Goal: Obtain resource: Download file/media

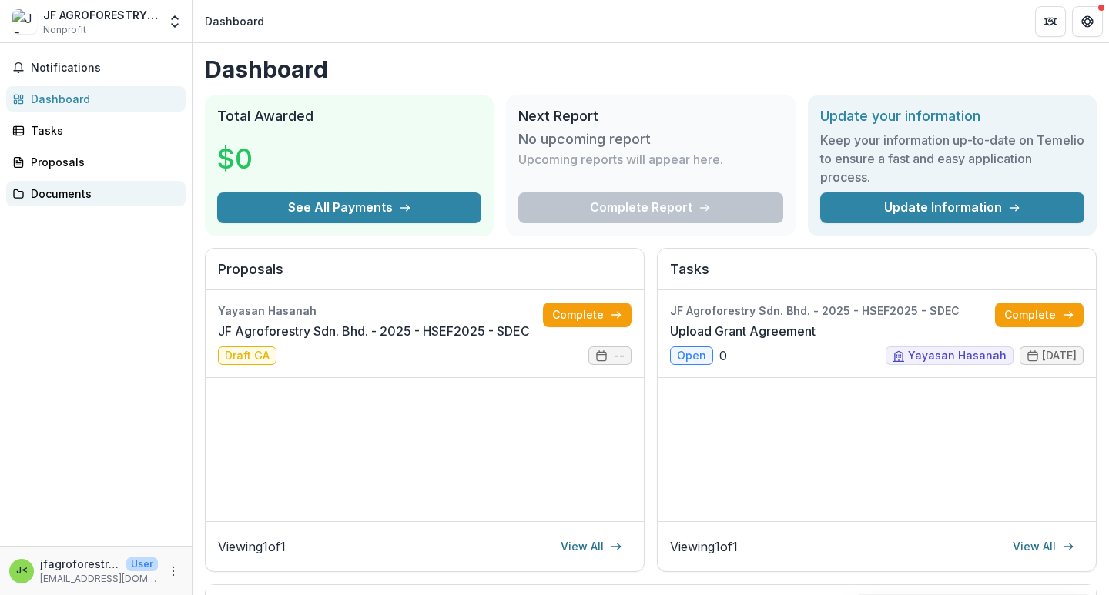
click at [117, 186] on div "Documents" at bounding box center [102, 194] width 142 height 16
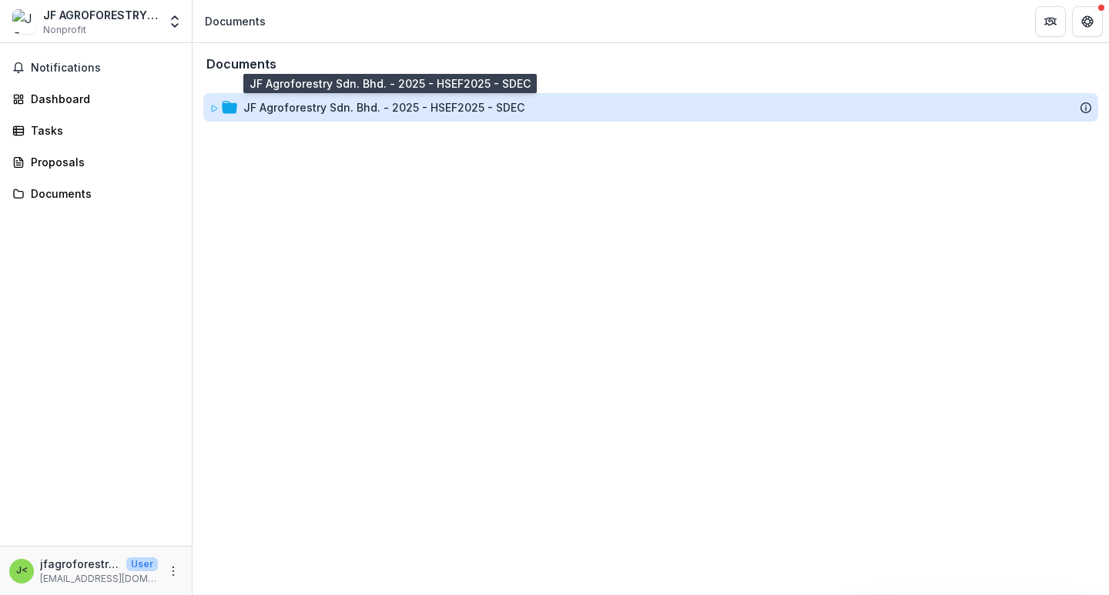
click at [345, 114] on div "JF Agroforestry Sdn. Bhd. - 2025 - HSEF2025 - SDEC" at bounding box center [383, 107] width 281 height 16
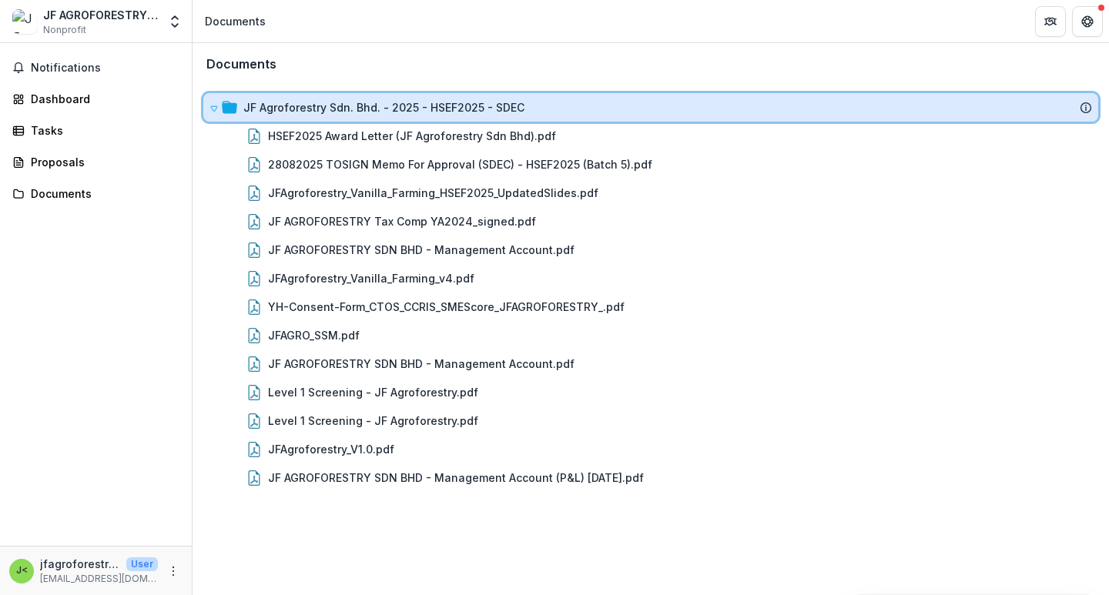
click at [490, 118] on div "JF Agroforestry Sdn. Bhd. - 2025 - HSEF2025 - SDEC" at bounding box center [650, 107] width 895 height 28
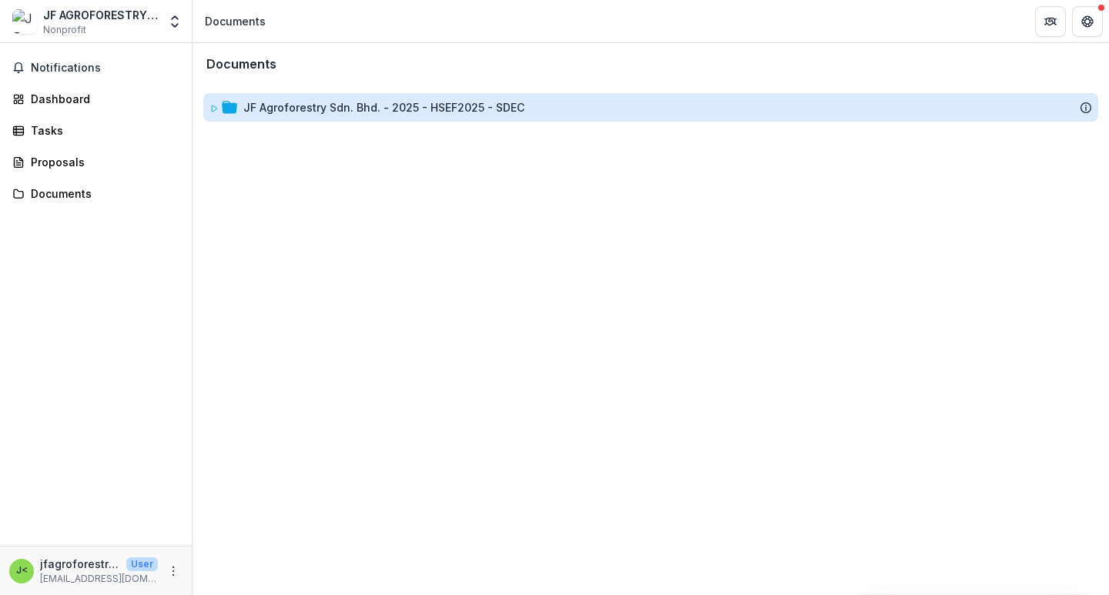
click at [454, 108] on div "JF Agroforestry Sdn. Bhd. - 2025 - HSEF2025 - SDEC" at bounding box center [383, 107] width 281 height 16
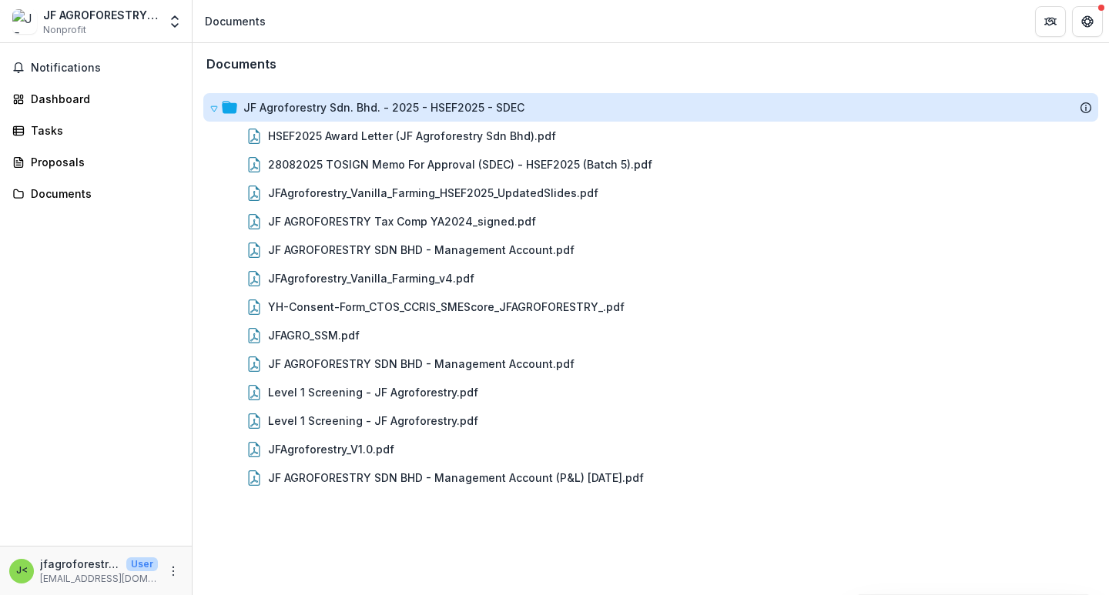
click at [454, 108] on div "JF Agroforestry Sdn. Bhd. - 2025 - HSEF2025 - SDEC" at bounding box center [383, 107] width 281 height 16
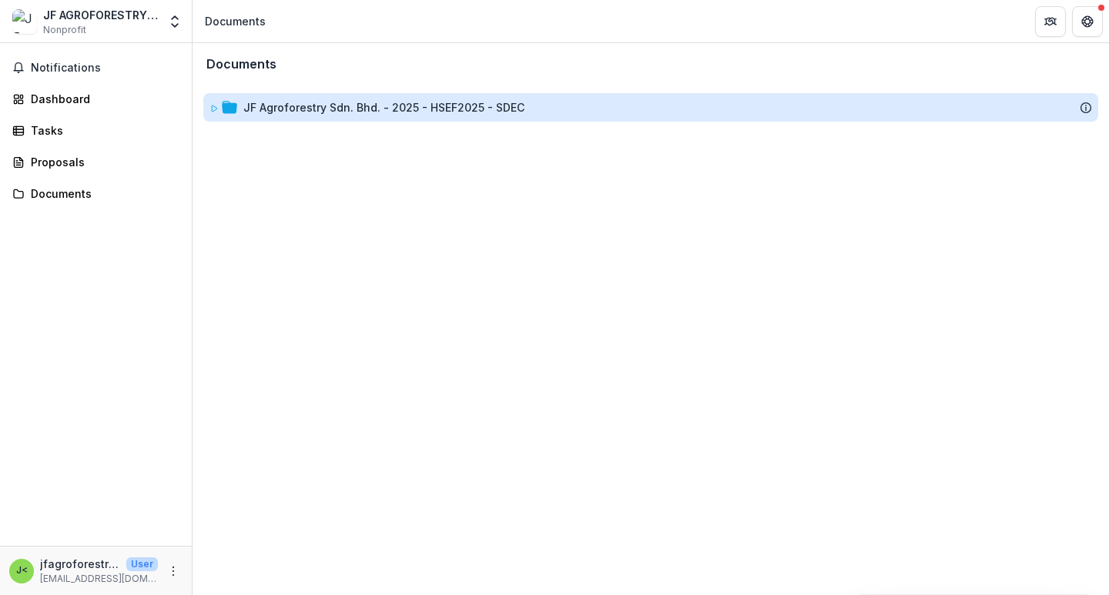
click at [454, 108] on div "JF Agroforestry Sdn. Bhd. - 2025 - HSEF2025 - SDEC" at bounding box center [383, 107] width 281 height 16
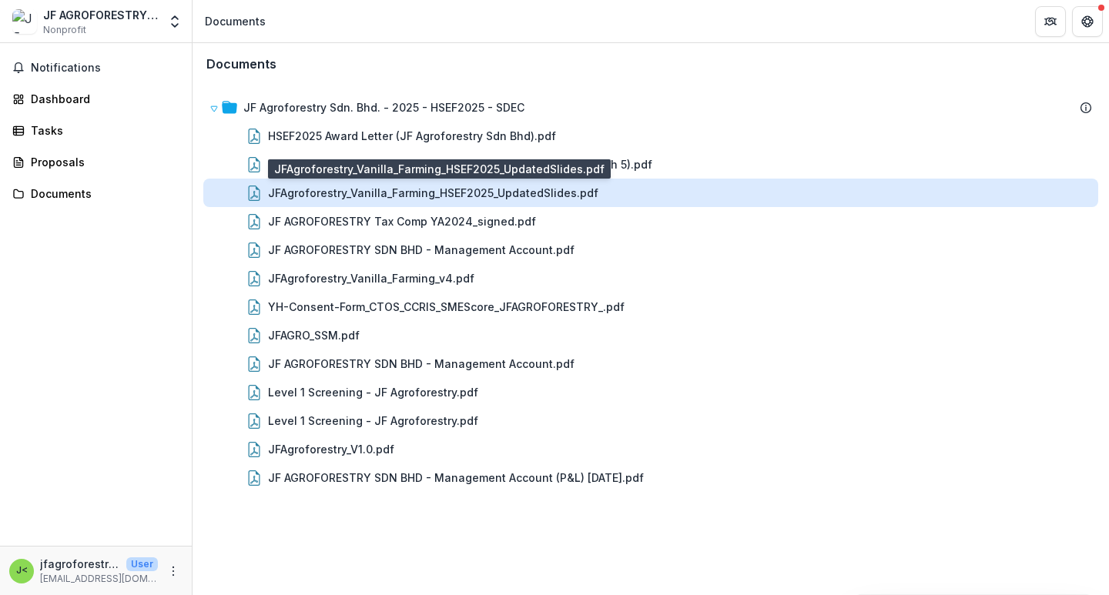
click at [456, 193] on div "JFAgroforestry_Vanilla_Farming_HSEF2025_UpdatedSlides.pdf" at bounding box center [433, 193] width 330 height 16
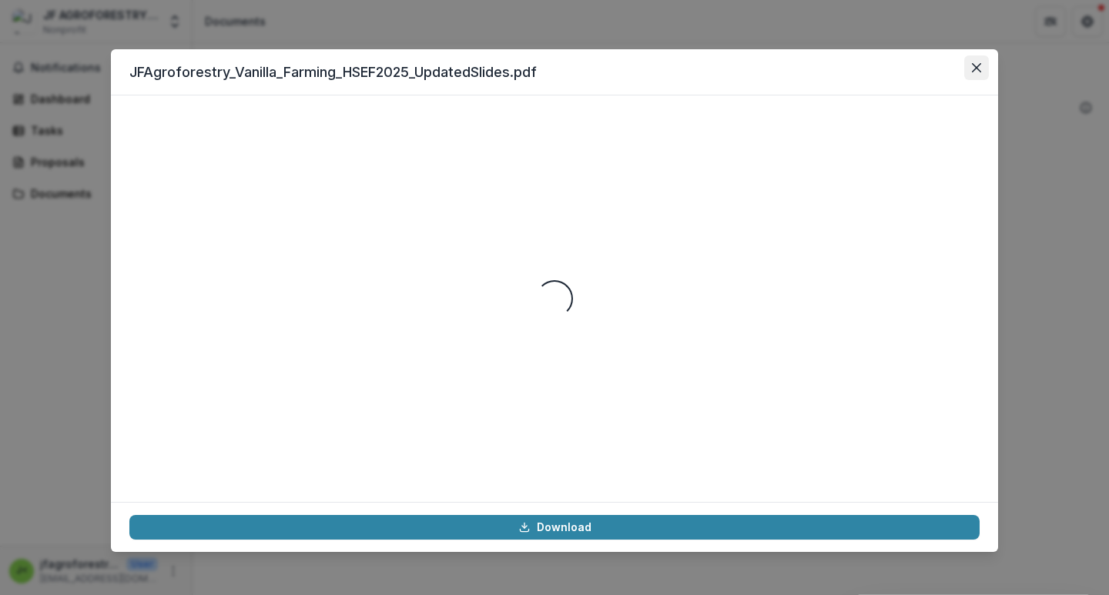
click at [979, 64] on icon "Close" at bounding box center [976, 67] width 9 height 9
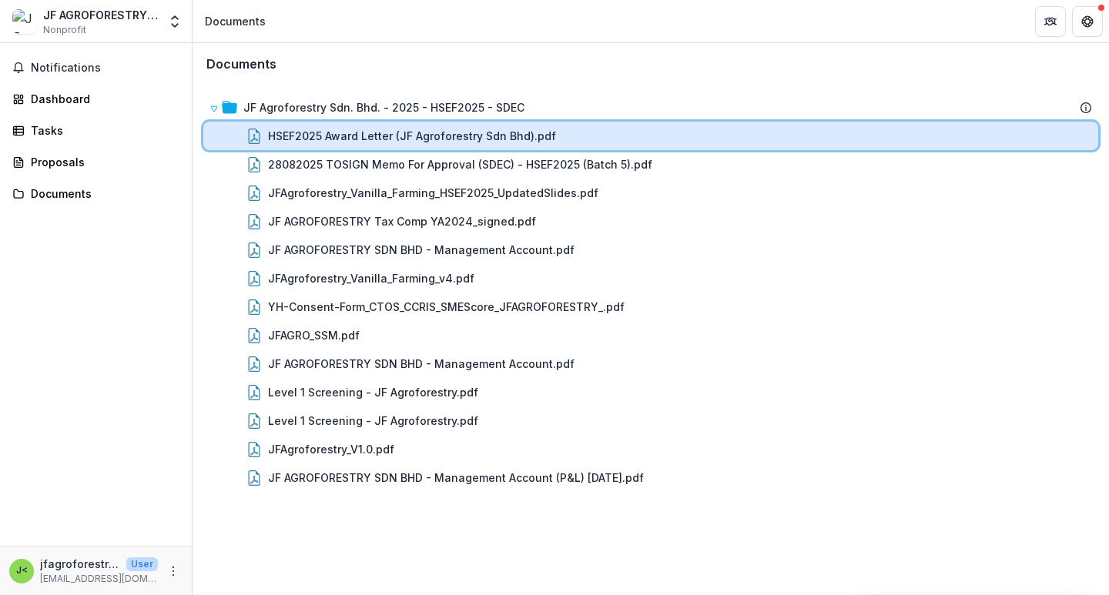
click at [728, 139] on div "HSEF2025 Award Letter (JF Agroforestry Sdn Bhd).pdf" at bounding box center [680, 136] width 824 height 16
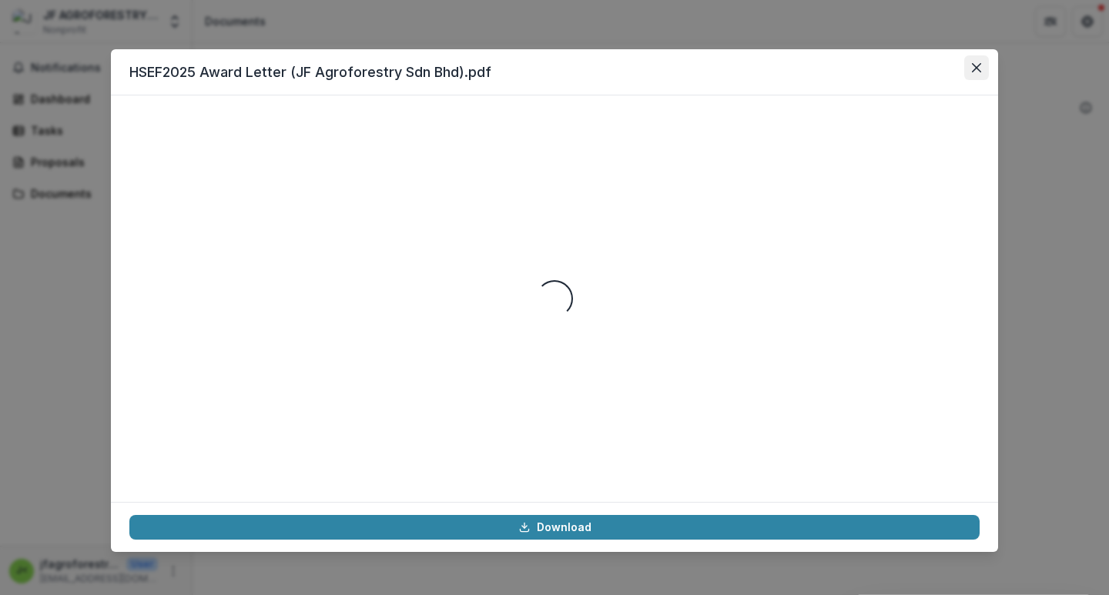
click at [976, 63] on icon "Close" at bounding box center [976, 67] width 9 height 9
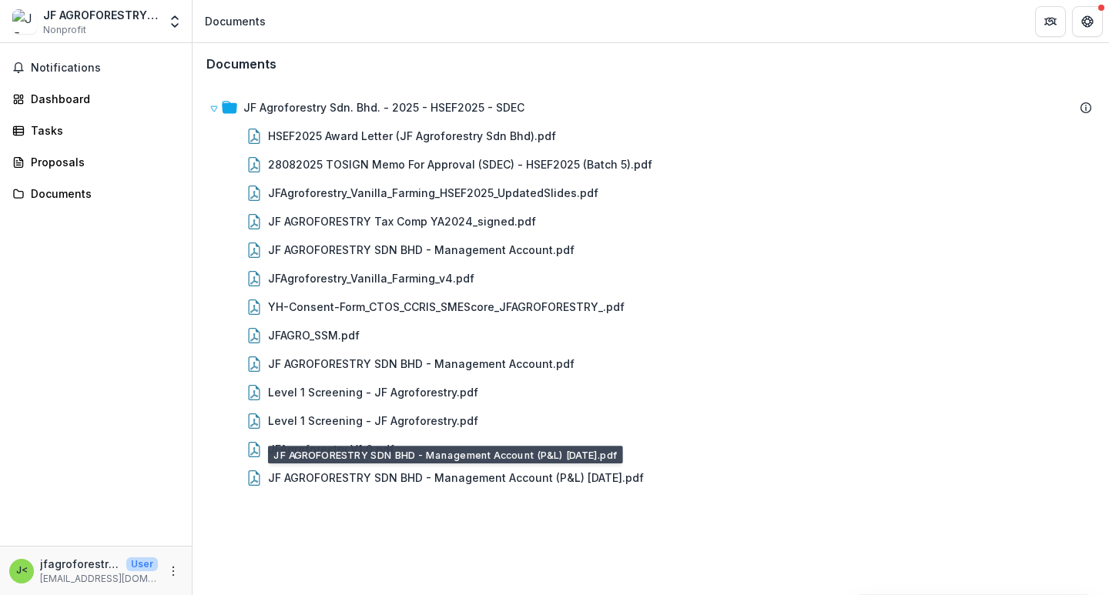
click at [433, 516] on div "Documents JF Agroforestry Sdn. Bhd. - 2025 - HSEF2025 - SDEC HSEF2025 Award Let…" at bounding box center [650, 319] width 916 height 552
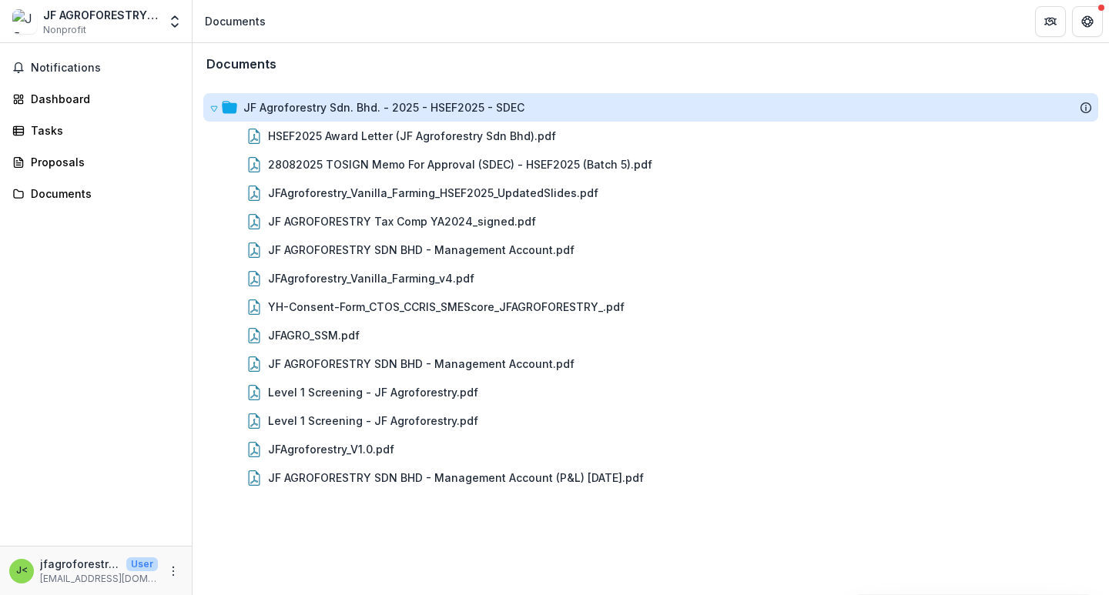
click at [408, 112] on div "JF Agroforestry Sdn. Bhd. - 2025 - HSEF2025 - SDEC" at bounding box center [383, 107] width 281 height 16
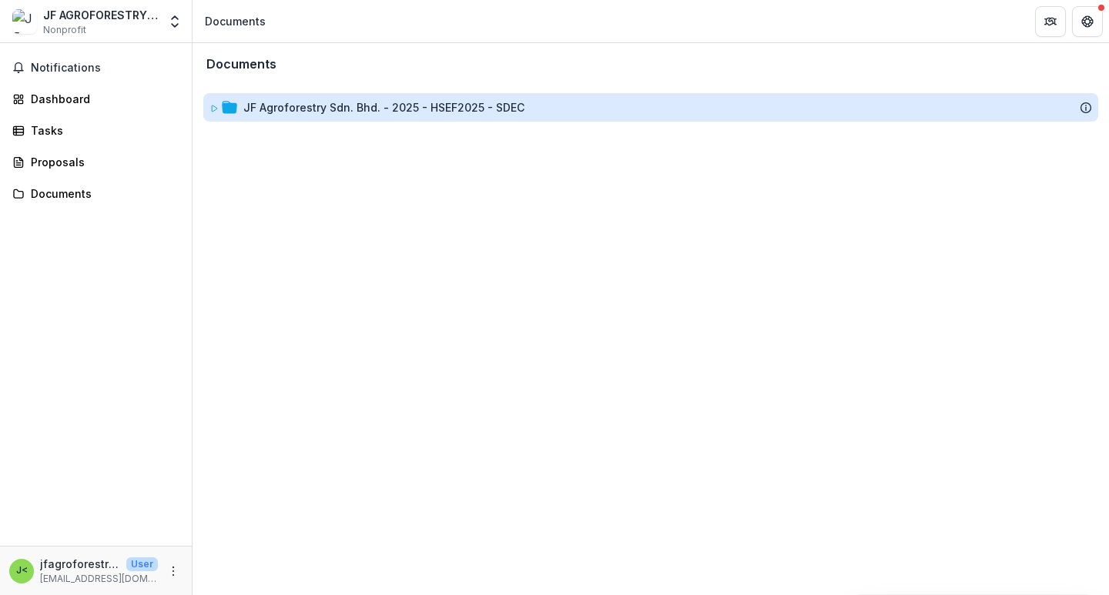
click at [408, 112] on div "JF Agroforestry Sdn. Bhd. - 2025 - HSEF2025 - SDEC" at bounding box center [383, 107] width 281 height 16
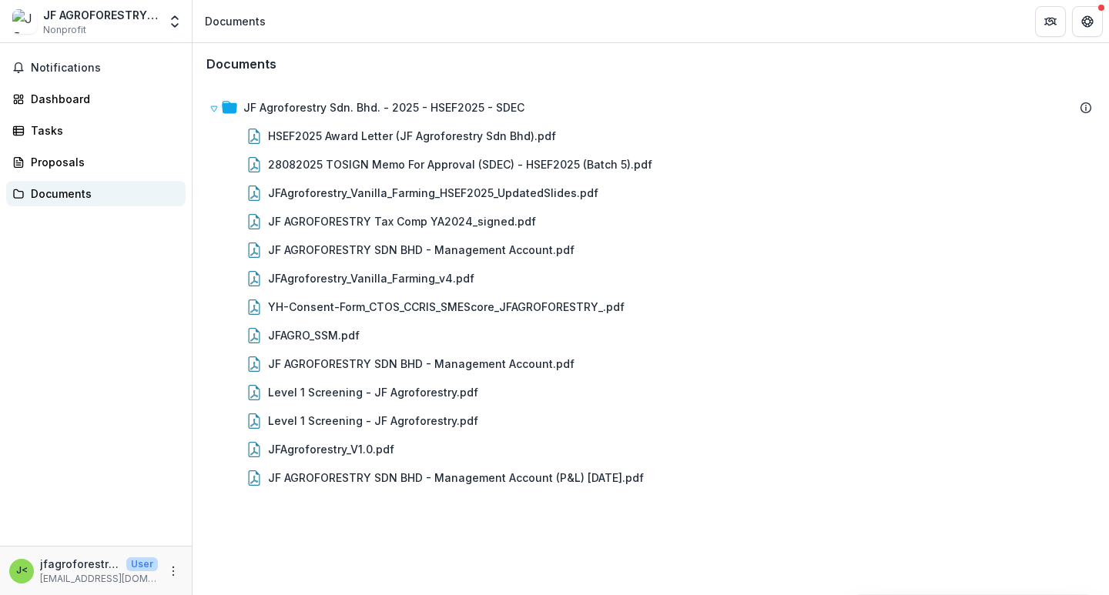
click at [77, 198] on div "Documents" at bounding box center [102, 194] width 142 height 16
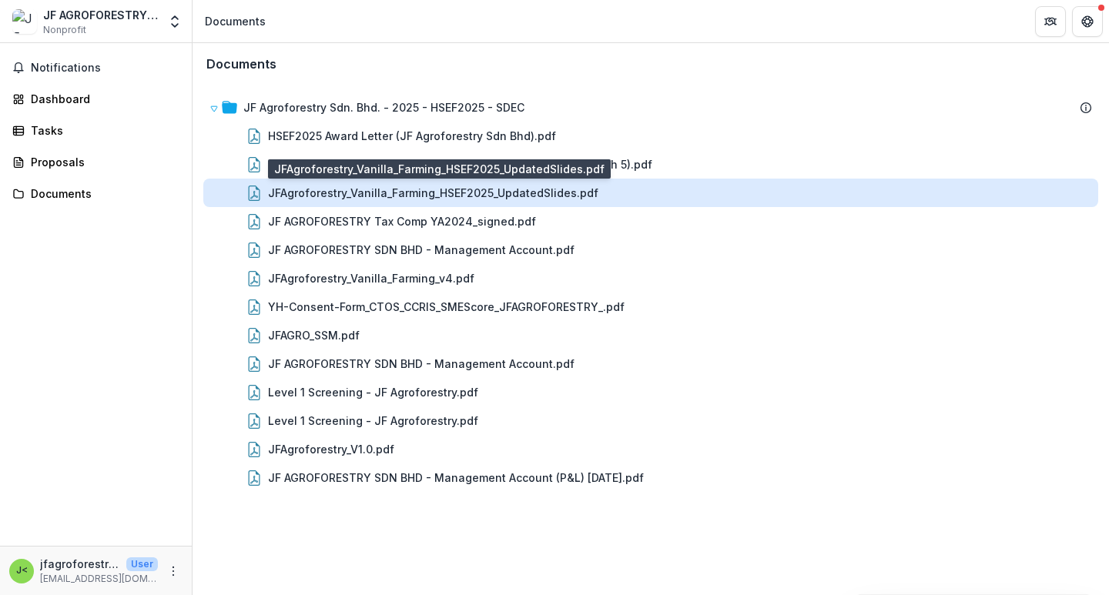
click at [356, 193] on div "JFAgroforestry_Vanilla_Farming_HSEF2025_UpdatedSlides.pdf" at bounding box center [433, 193] width 330 height 16
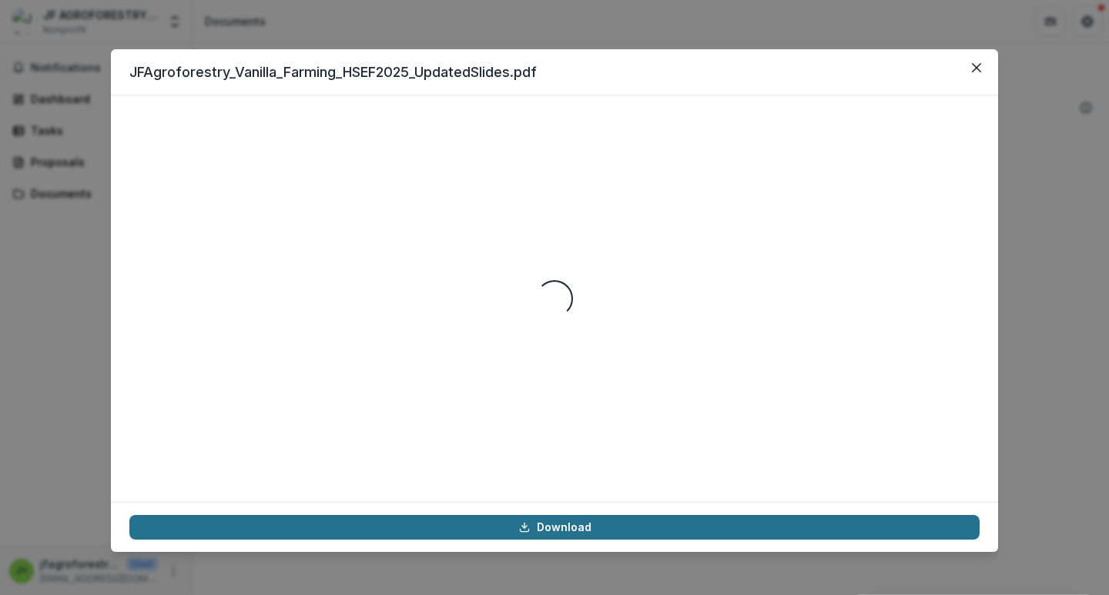
click at [498, 525] on link "Download" at bounding box center [554, 527] width 850 height 25
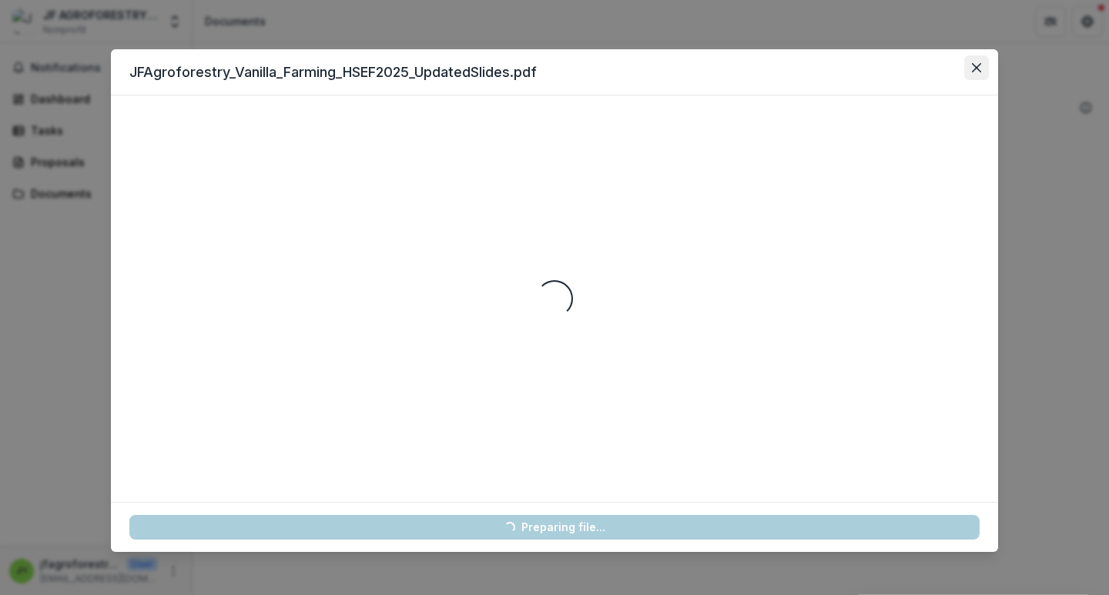
click at [976, 68] on icon "Close" at bounding box center [976, 67] width 9 height 9
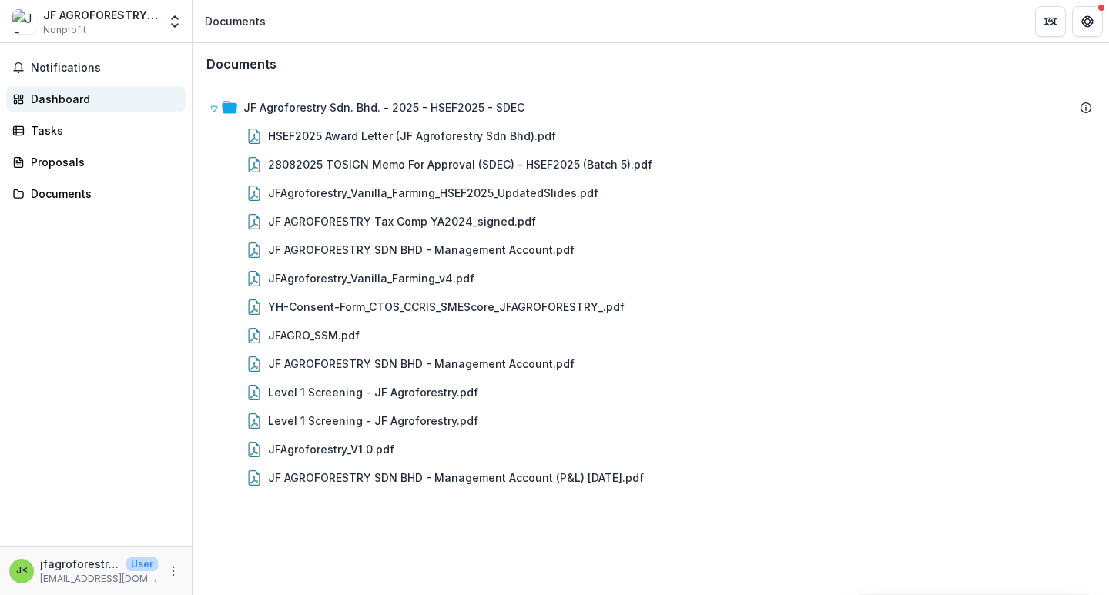
click at [88, 99] on div "Dashboard" at bounding box center [102, 99] width 142 height 16
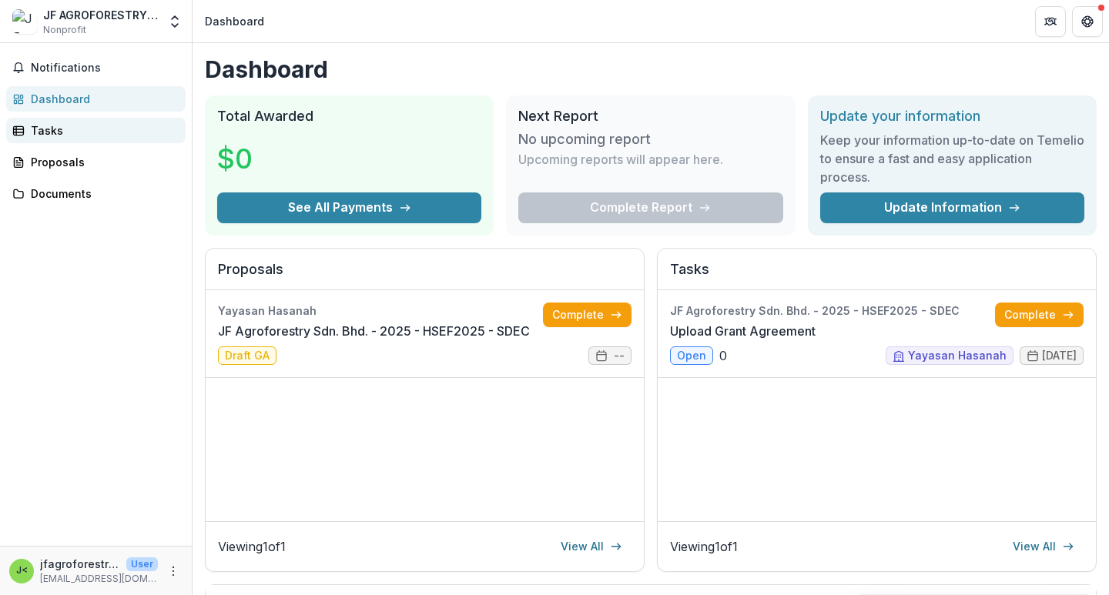
click at [70, 121] on link "Tasks" at bounding box center [95, 130] width 179 height 25
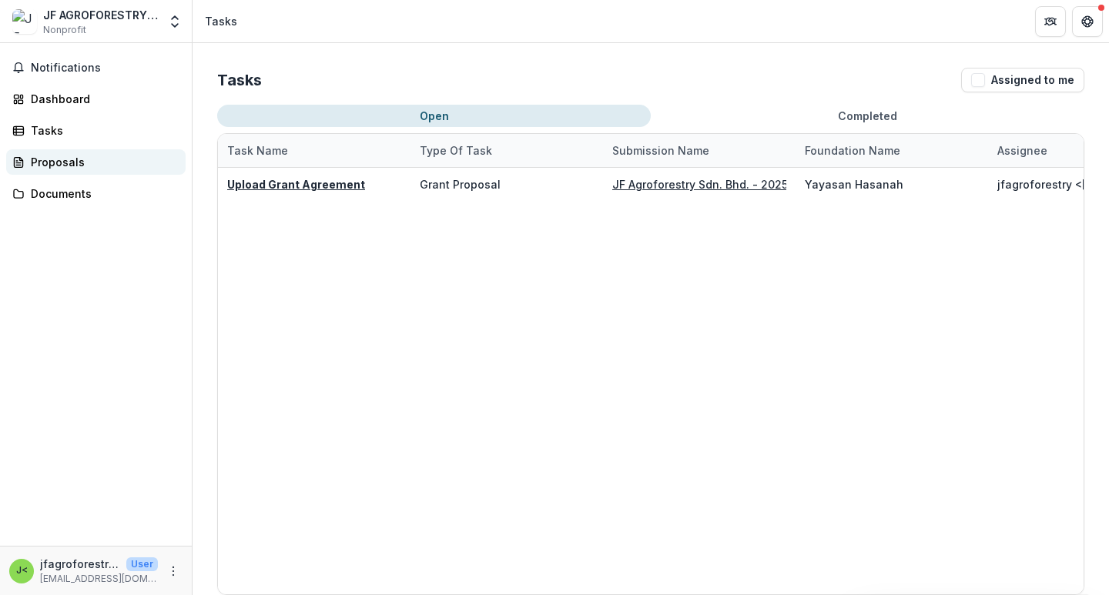
click at [75, 167] on div "Proposals" at bounding box center [102, 162] width 142 height 16
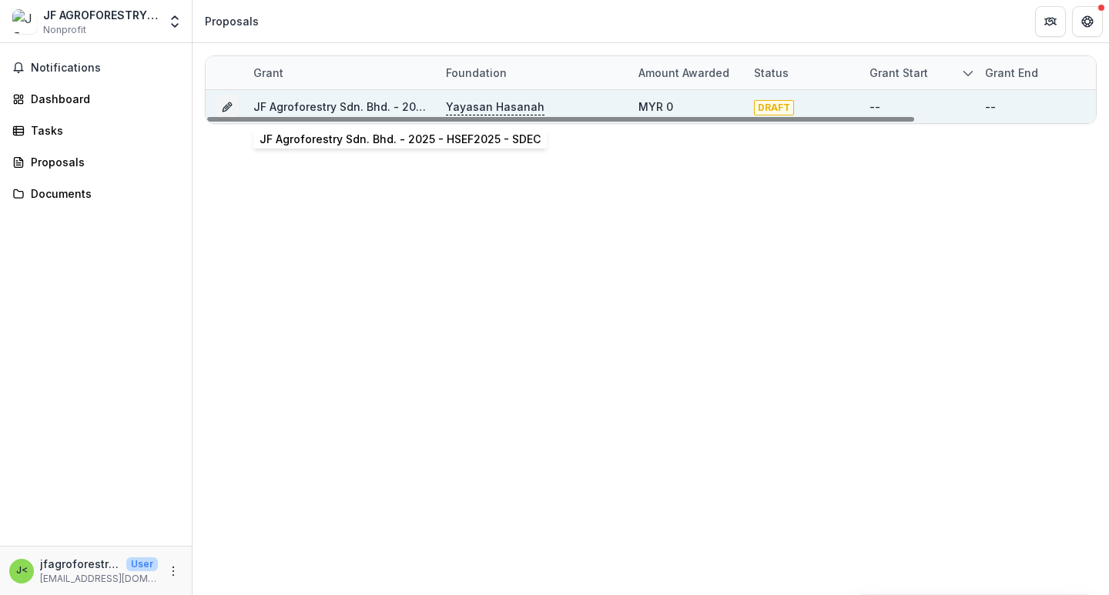
click at [362, 108] on link "JF Agroforestry Sdn. Bhd. - 2025 - HSEF2025 - SDEC" at bounding box center [393, 106] width 281 height 13
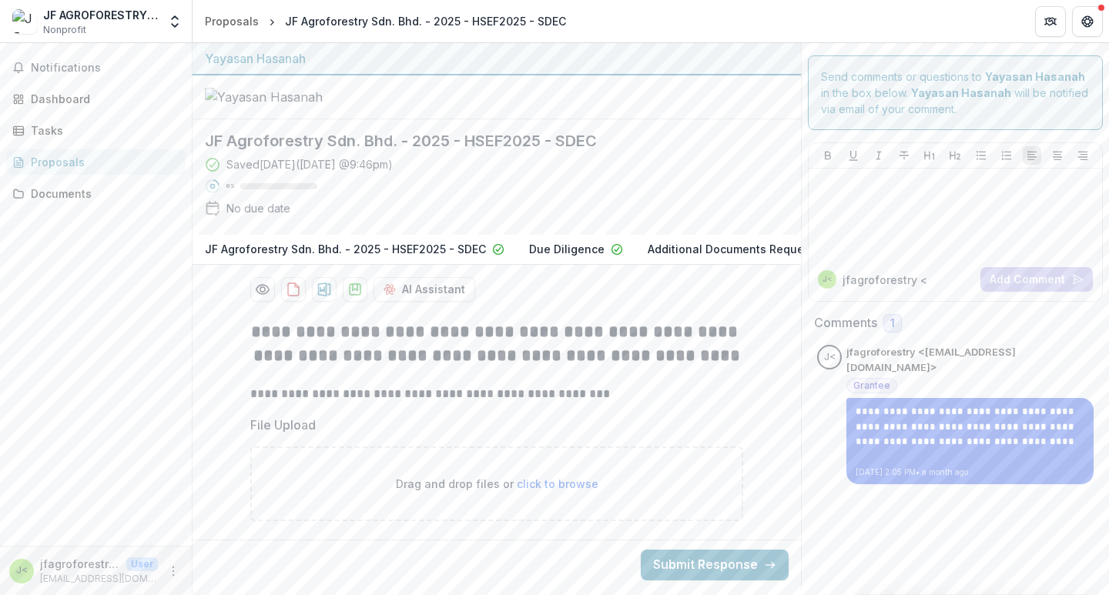
scroll to position [18, 0]
click at [95, 199] on div "Documents" at bounding box center [102, 194] width 142 height 16
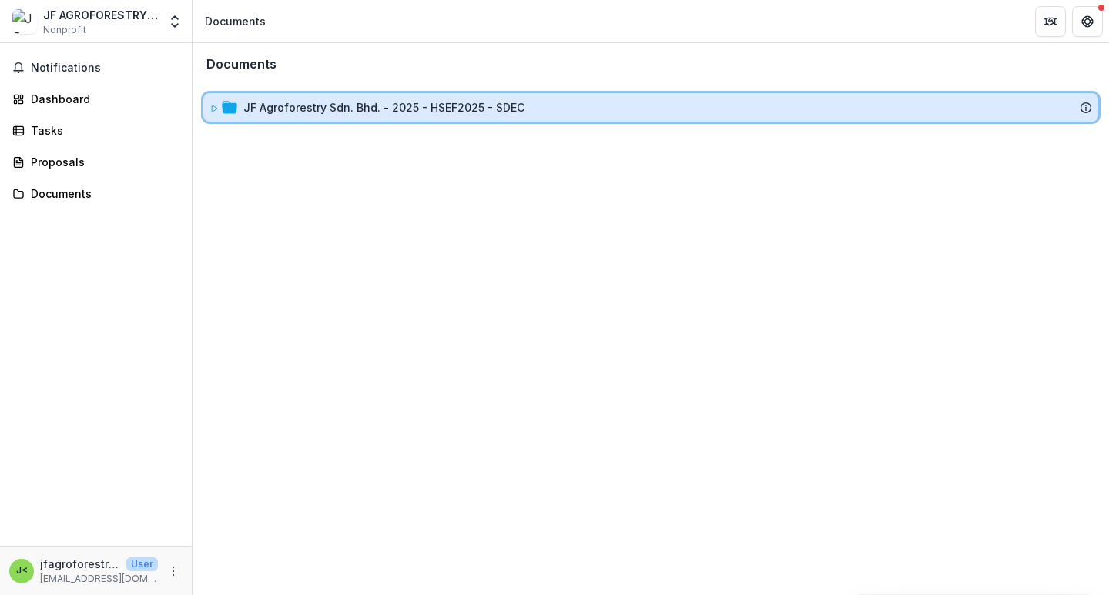
click at [213, 106] on icon at bounding box center [213, 108] width 9 height 9
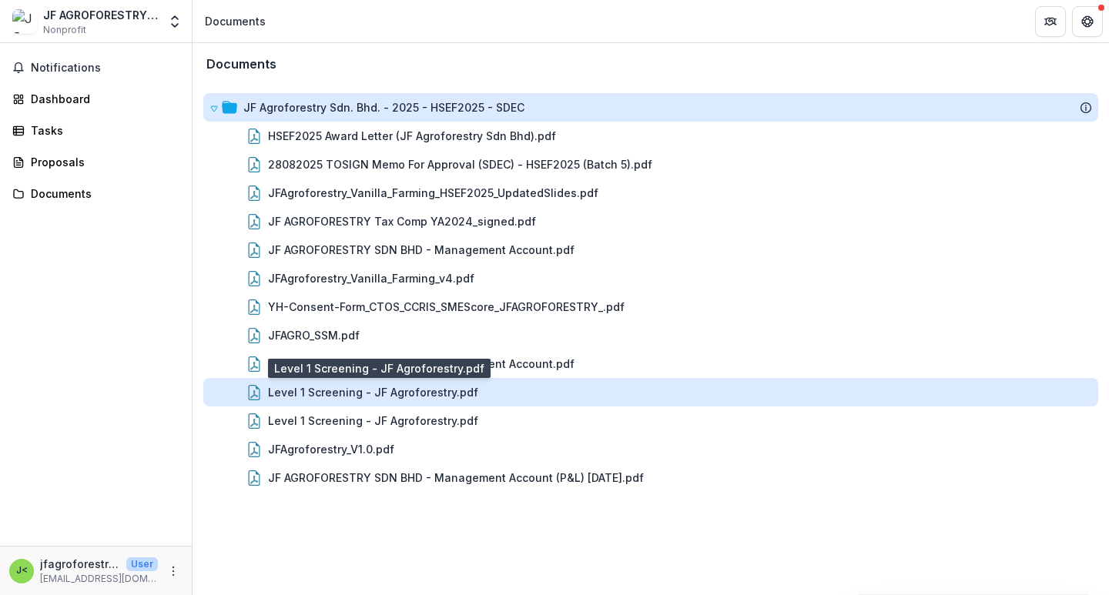
click at [361, 391] on div "Level 1 Screening - JF Agroforestry.pdf" at bounding box center [373, 392] width 210 height 16
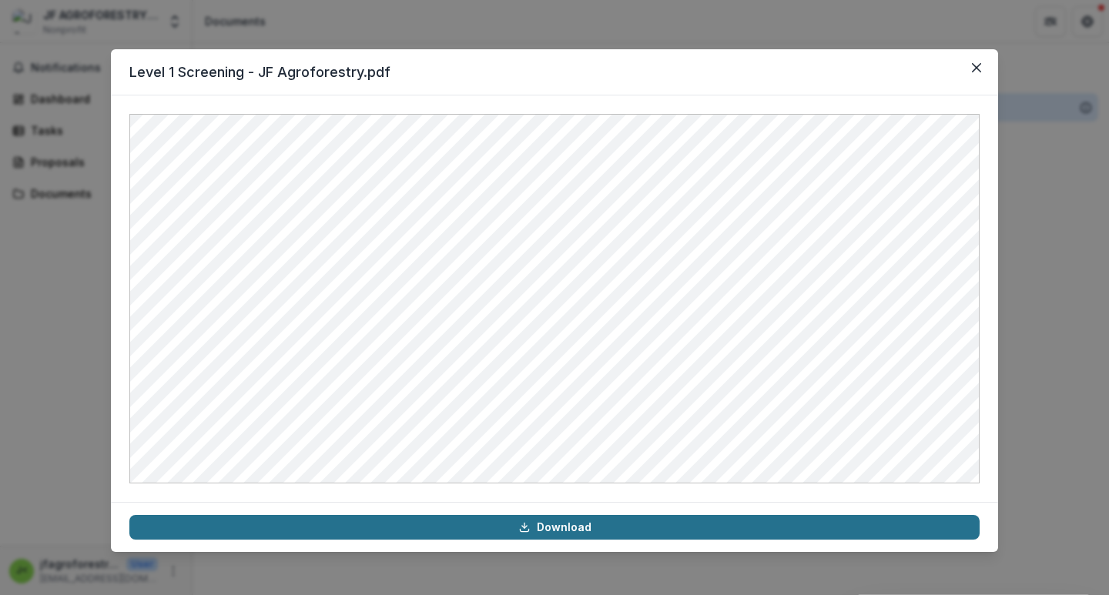
click at [420, 523] on link "Download" at bounding box center [554, 527] width 850 height 25
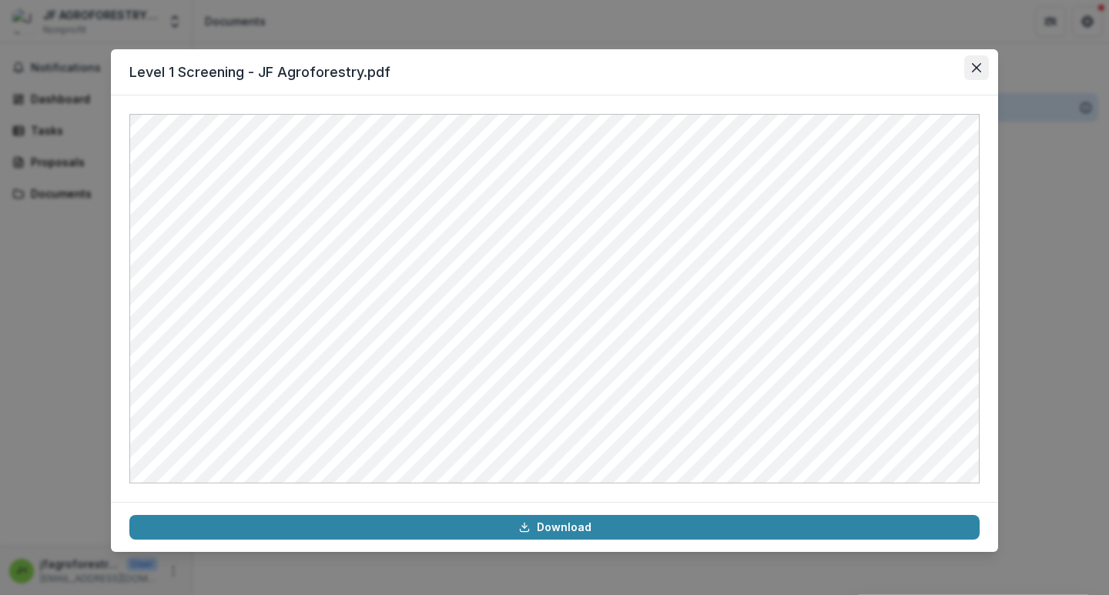
click at [977, 71] on icon "Close" at bounding box center [976, 67] width 9 height 9
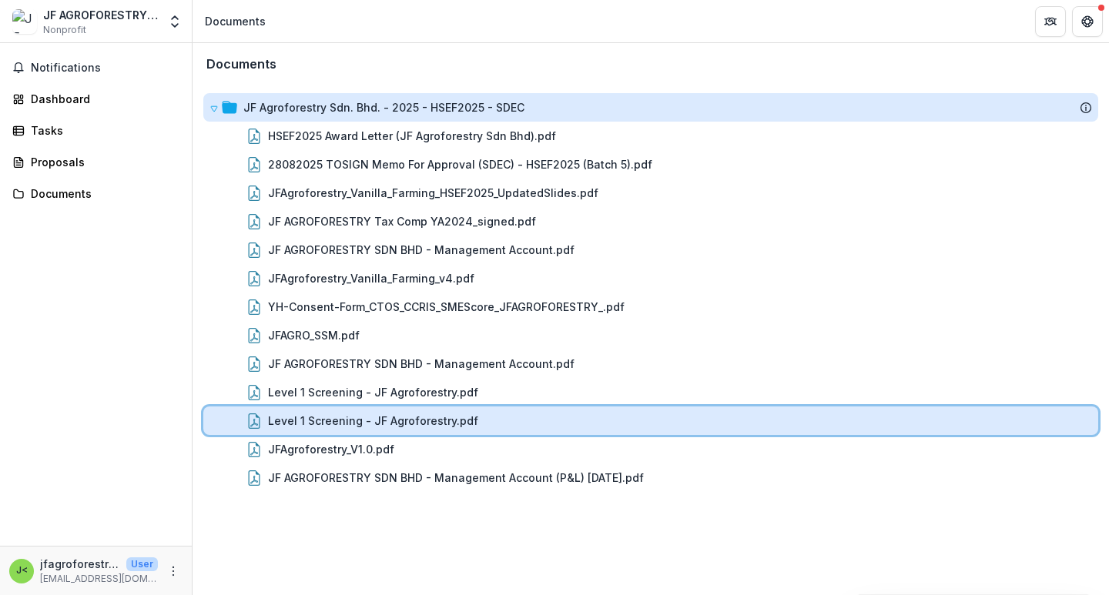
click at [661, 416] on div "Level 1 Screening - JF Agroforestry.pdf" at bounding box center [680, 421] width 824 height 16
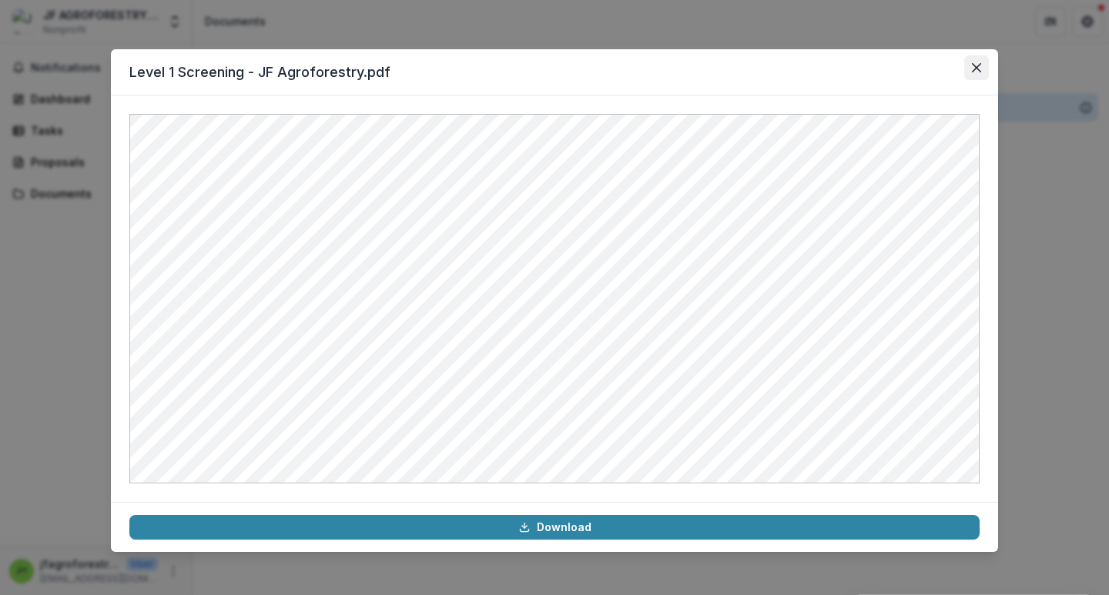
click at [976, 62] on button "Close" at bounding box center [976, 67] width 25 height 25
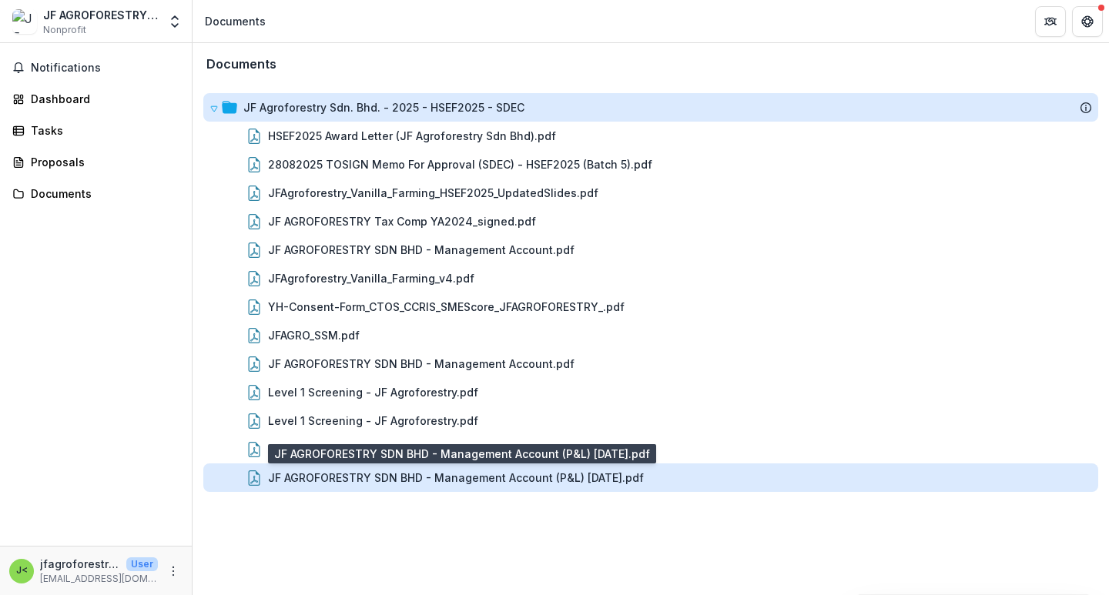
click at [590, 476] on div "JF AGROFORESTRY SDN BHD - Management Account (P&L) [DATE].pdf" at bounding box center [456, 478] width 376 height 16
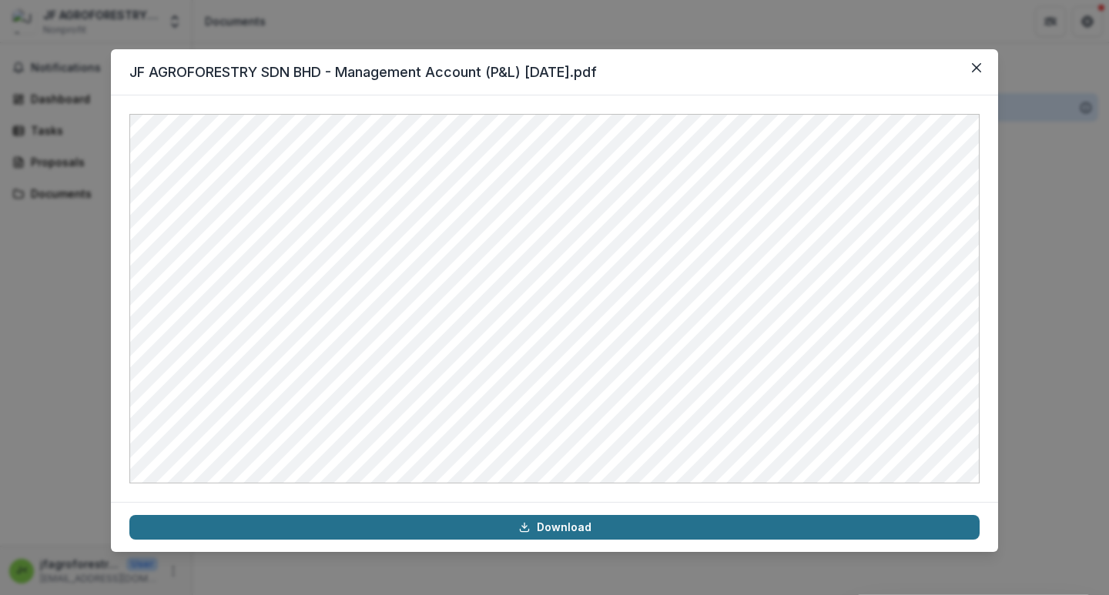
click at [597, 522] on link "Download" at bounding box center [554, 527] width 850 height 25
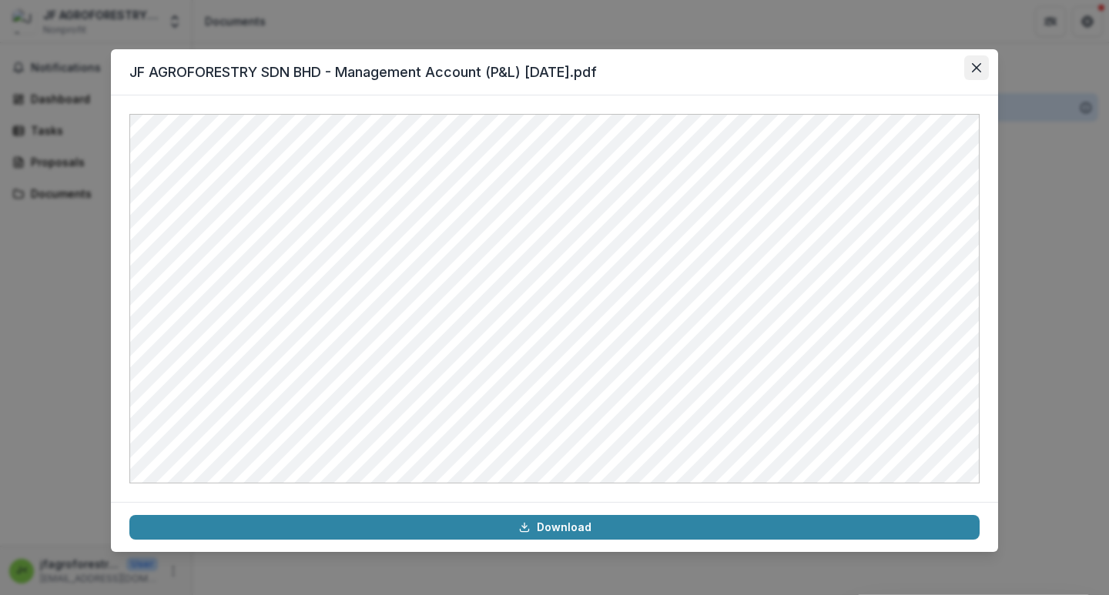
click at [977, 72] on button "Close" at bounding box center [976, 67] width 25 height 25
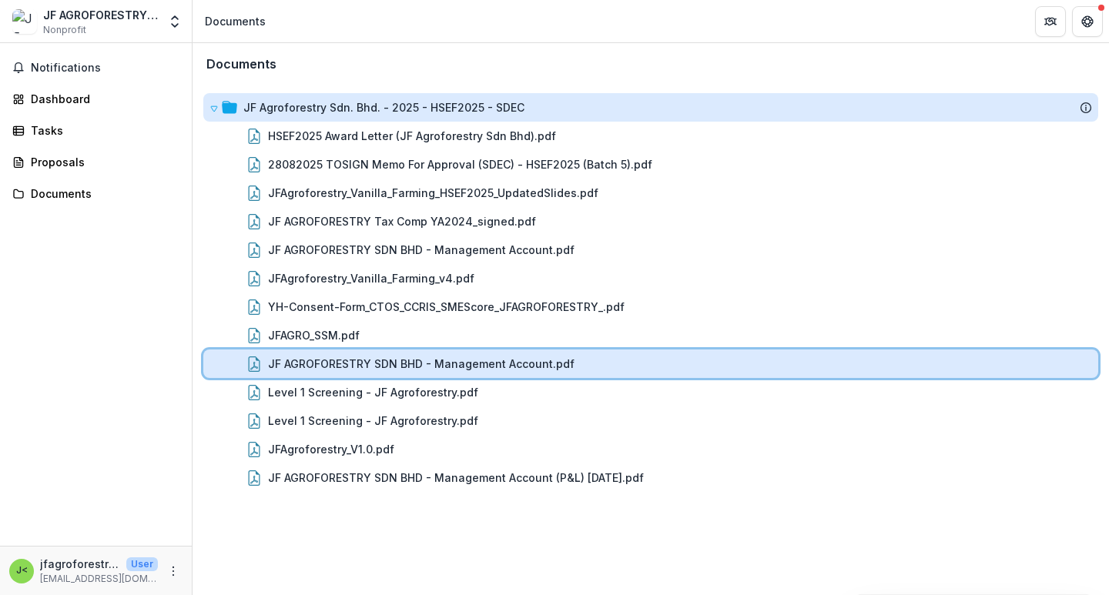
click at [626, 356] on div "JF AGROFORESTRY SDN BHD - Management Account.pdf" at bounding box center [680, 364] width 824 height 16
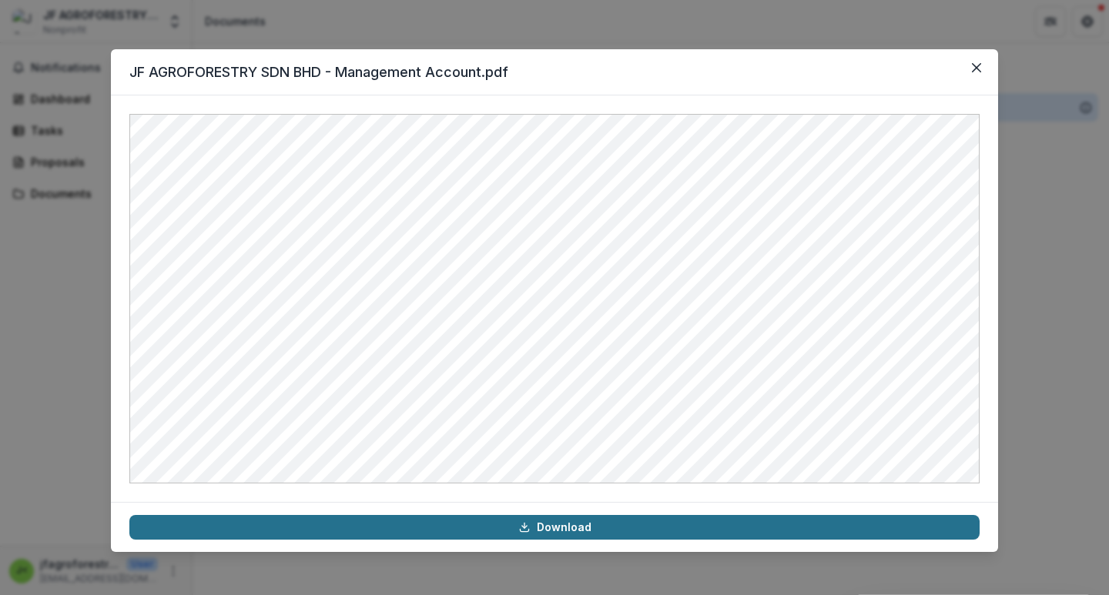
click at [614, 522] on link "Download" at bounding box center [554, 527] width 850 height 25
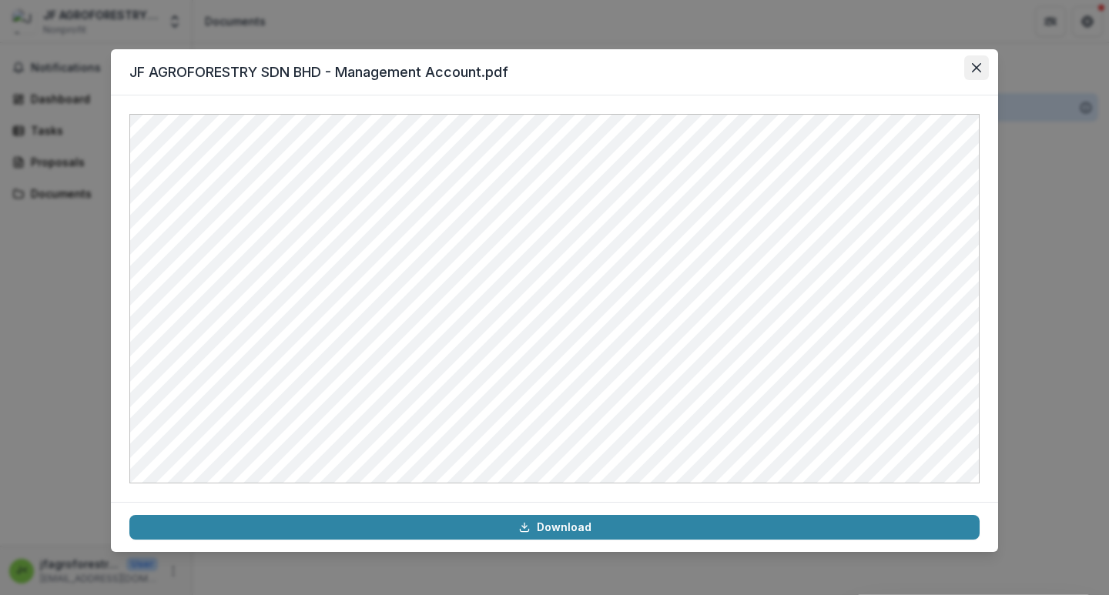
click at [975, 70] on icon "Close" at bounding box center [976, 67] width 9 height 9
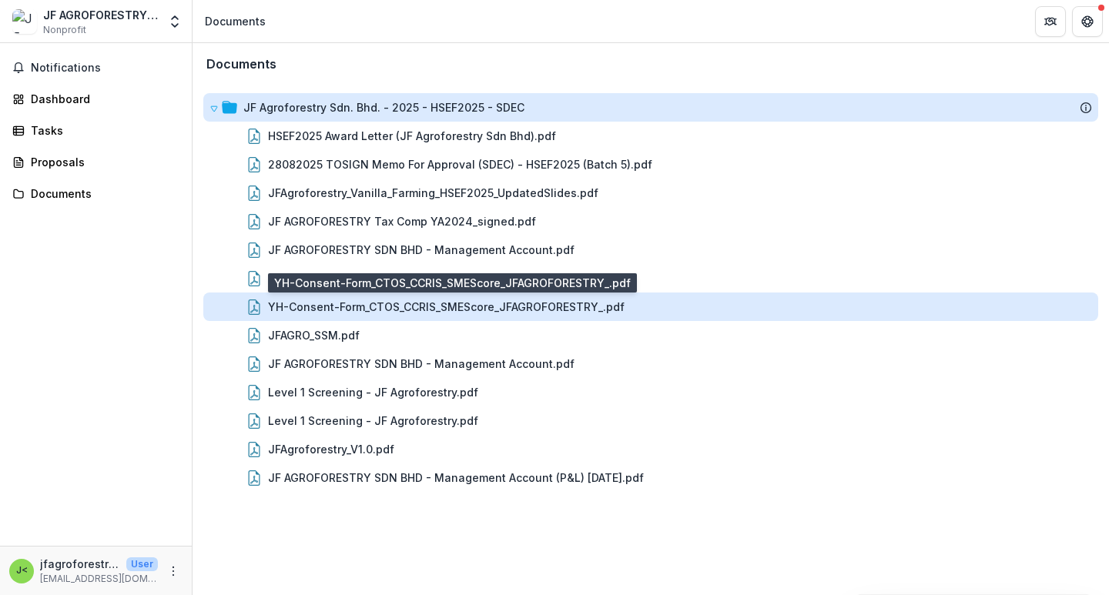
click at [594, 308] on div "YH-Consent-Form_CTOS_CCRIS_SMEScore_JFAGROFORESTRY_.pdf" at bounding box center [446, 307] width 356 height 16
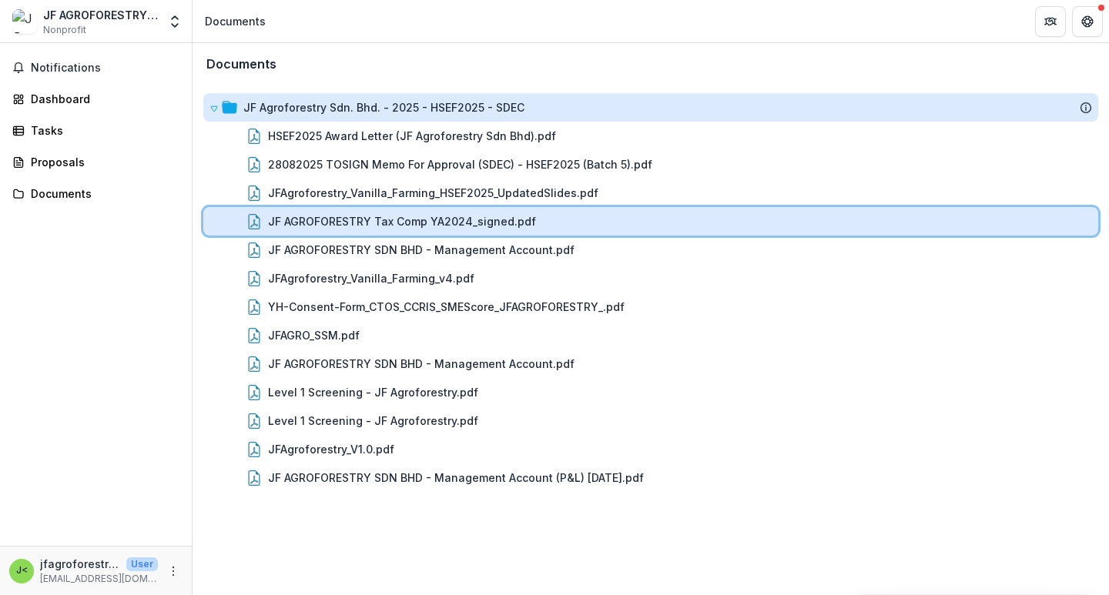
click at [611, 226] on div "JF AGROFORESTRY Tax Comp YA2024_signed.pdf" at bounding box center [680, 221] width 824 height 16
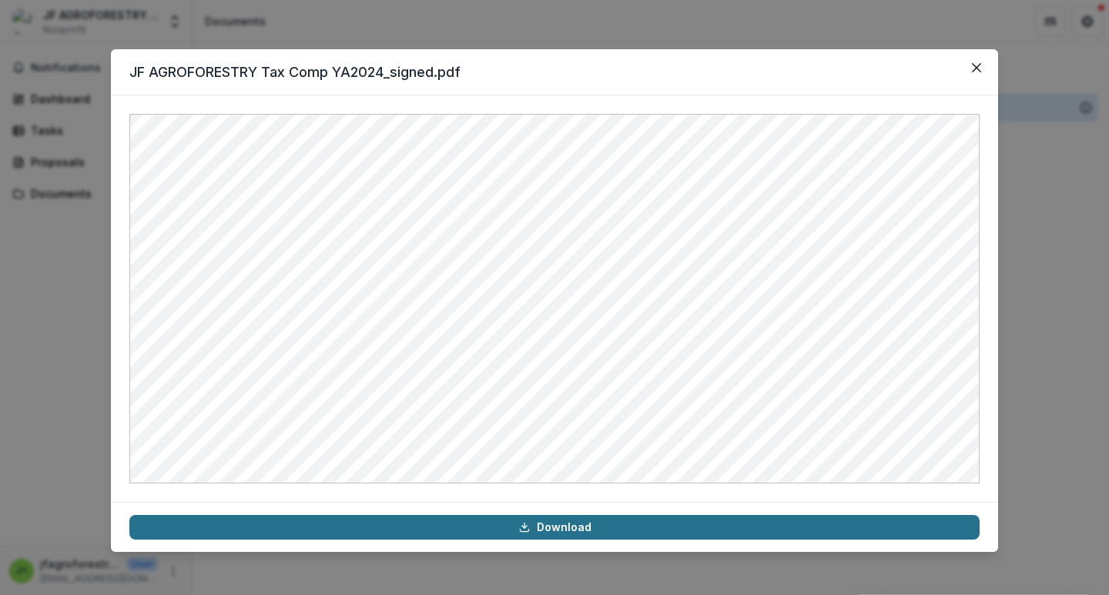
click at [663, 522] on link "Download" at bounding box center [554, 527] width 850 height 25
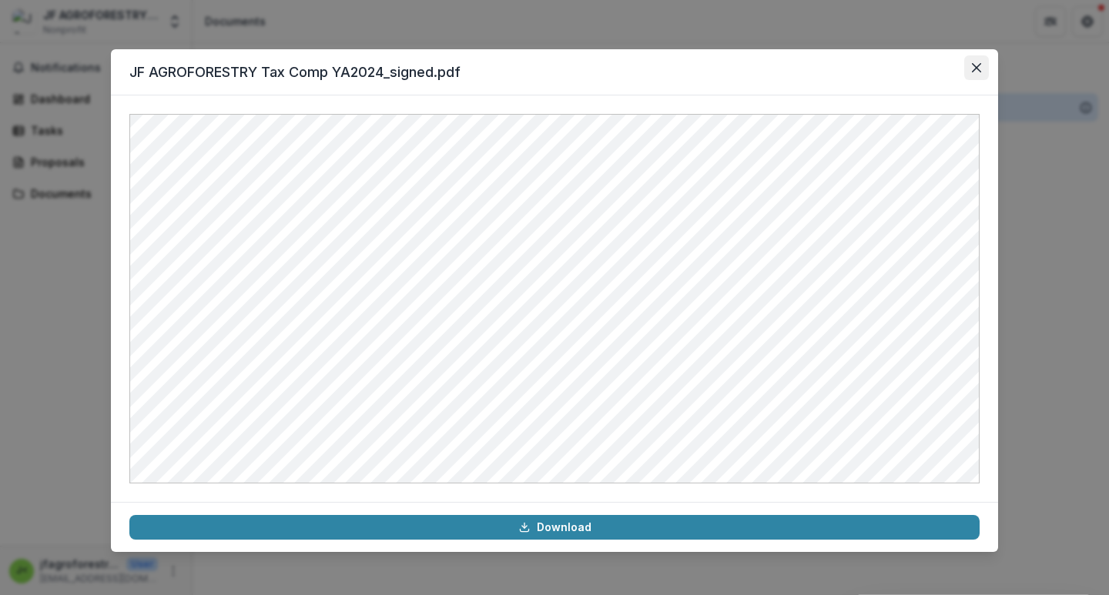
click at [978, 69] on icon "Close" at bounding box center [976, 67] width 9 height 9
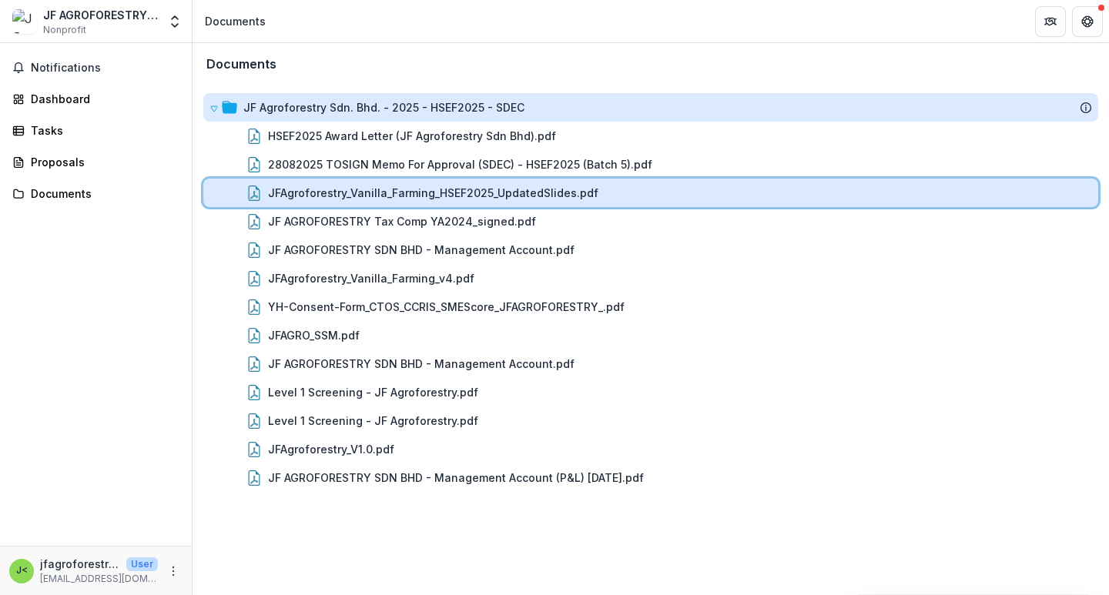
click at [591, 191] on div "JFAgroforestry_Vanilla_Farming_HSEF2025_UpdatedSlides.pdf" at bounding box center [680, 193] width 824 height 16
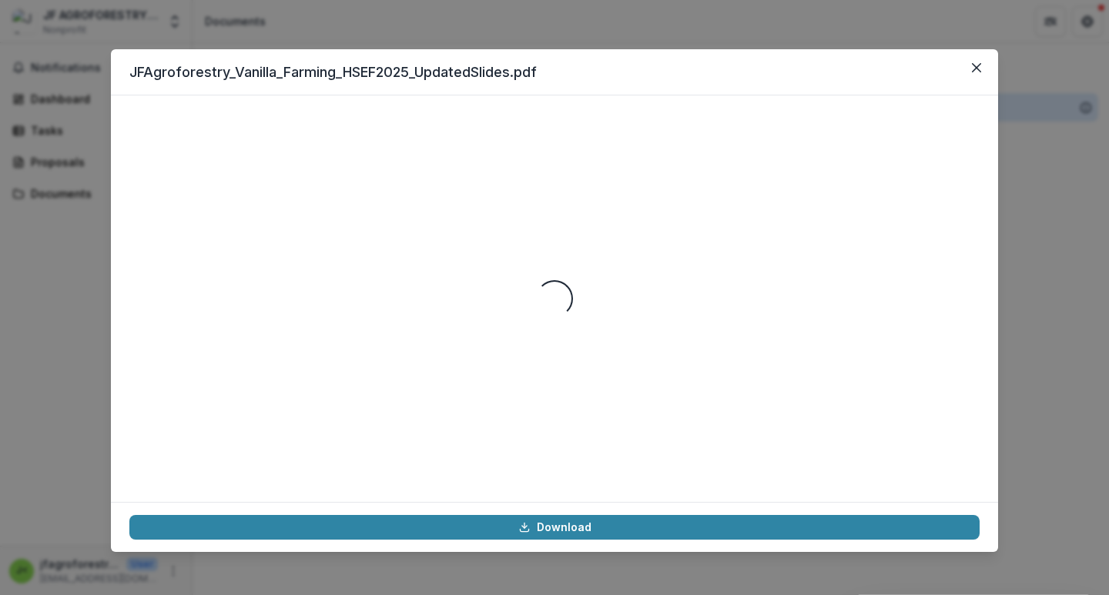
click at [593, 90] on header "JFAgroforestry_Vanilla_Farming_HSEF2025_UpdatedSlides.pdf" at bounding box center [554, 72] width 887 height 46
click at [980, 66] on icon "Close" at bounding box center [976, 67] width 9 height 9
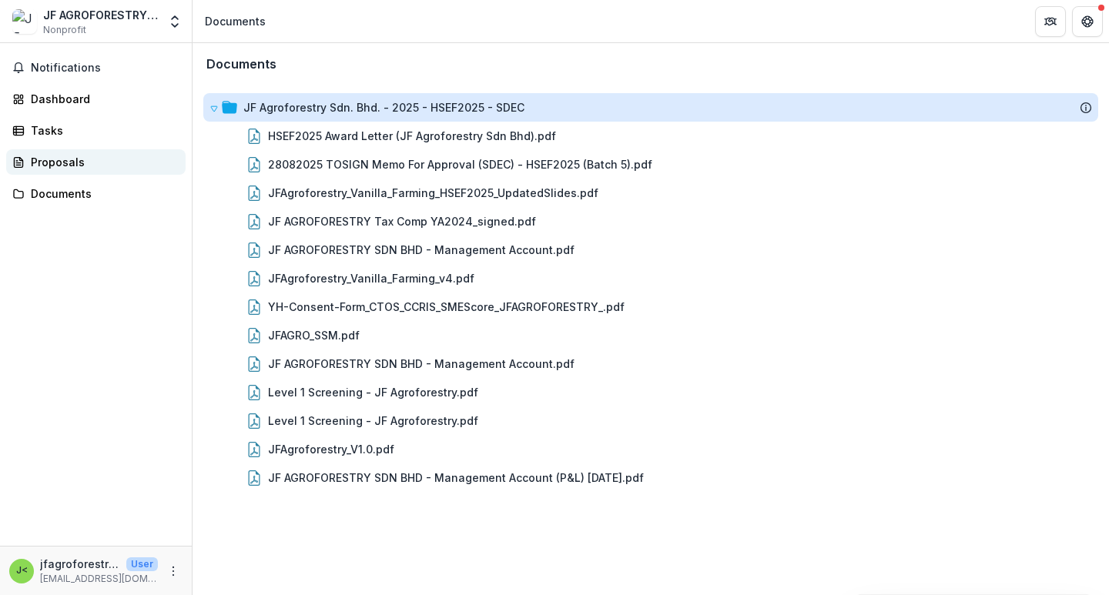
click at [84, 165] on div "Proposals" at bounding box center [102, 162] width 142 height 16
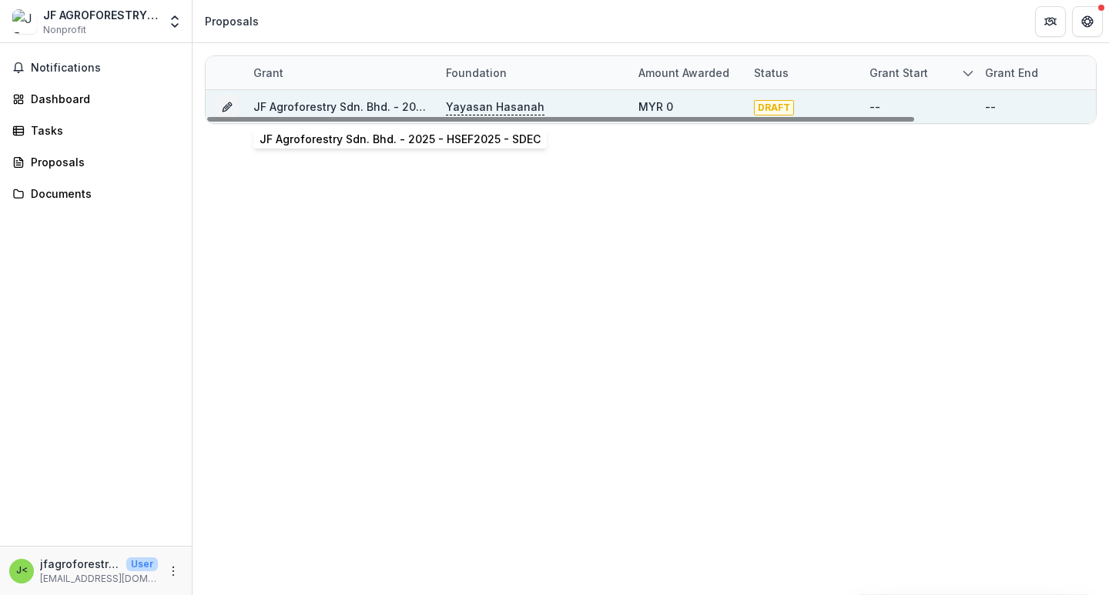
click at [299, 101] on link "JF Agroforestry Sdn. Bhd. - 2025 - HSEF2025 - SDEC" at bounding box center [393, 106] width 281 height 13
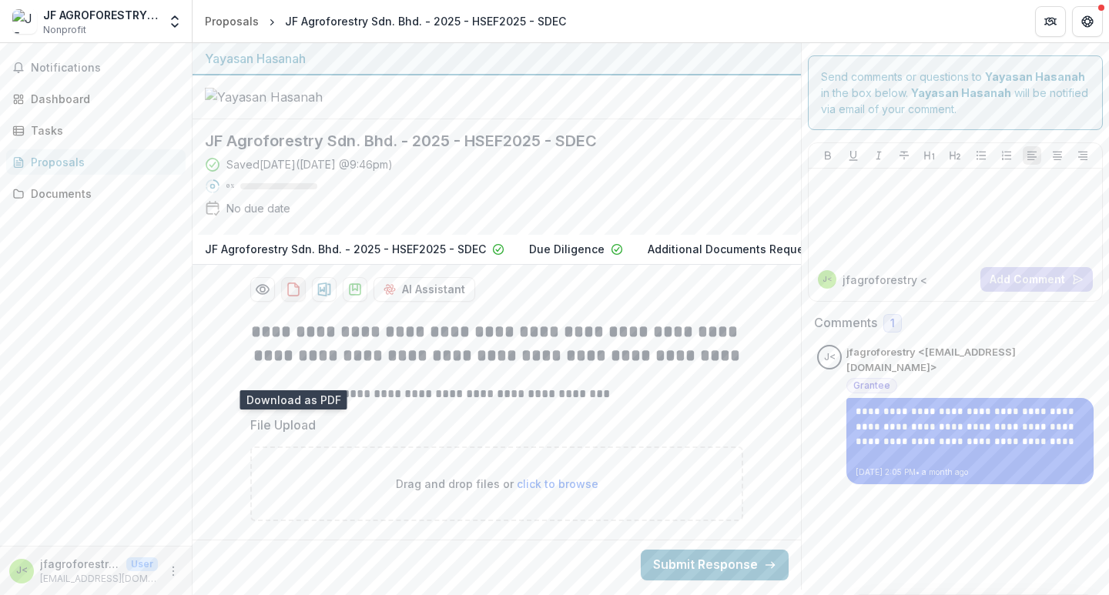
click at [293, 297] on icon "download-proposal" at bounding box center [293, 289] width 15 height 15
click at [545, 257] on p "Due Diligence" at bounding box center [566, 249] width 75 height 16
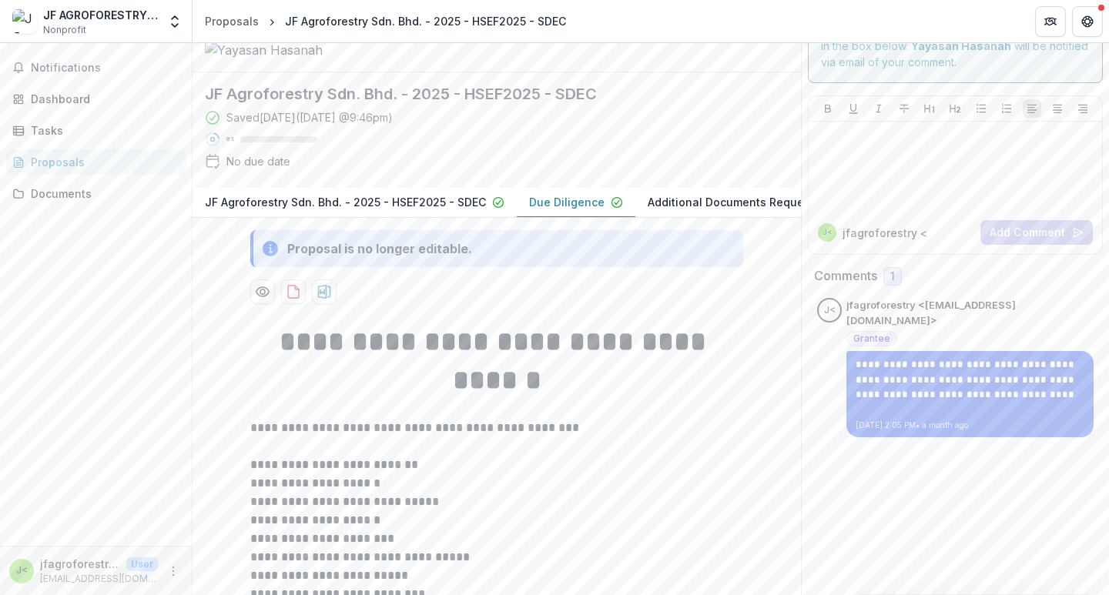
scroll to position [29, 0]
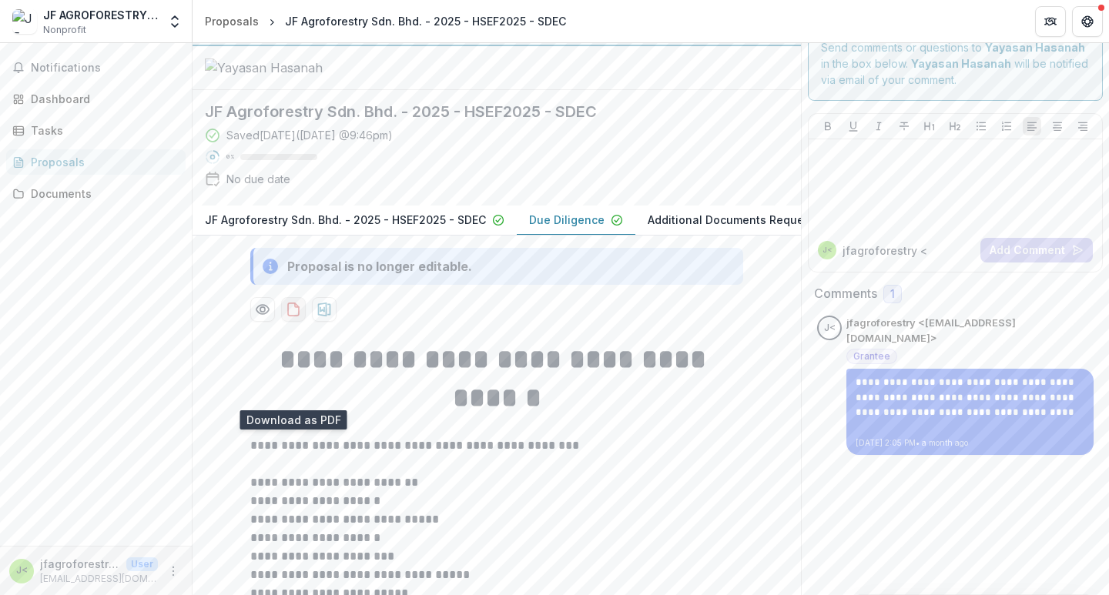
click at [293, 317] on icon "download-proposal" at bounding box center [293, 309] width 15 height 15
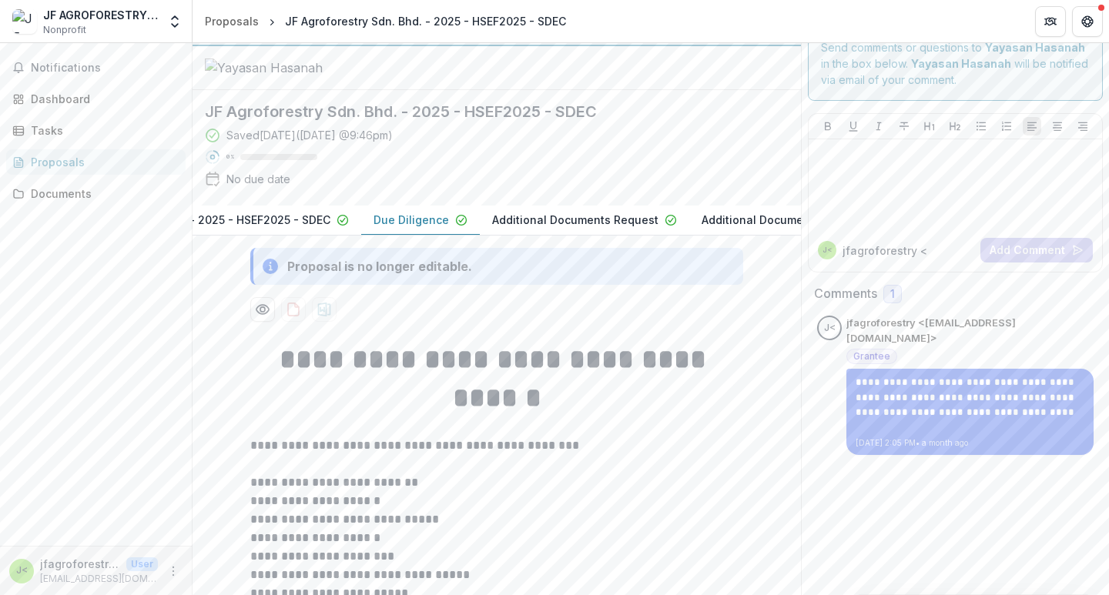
scroll to position [0, 186]
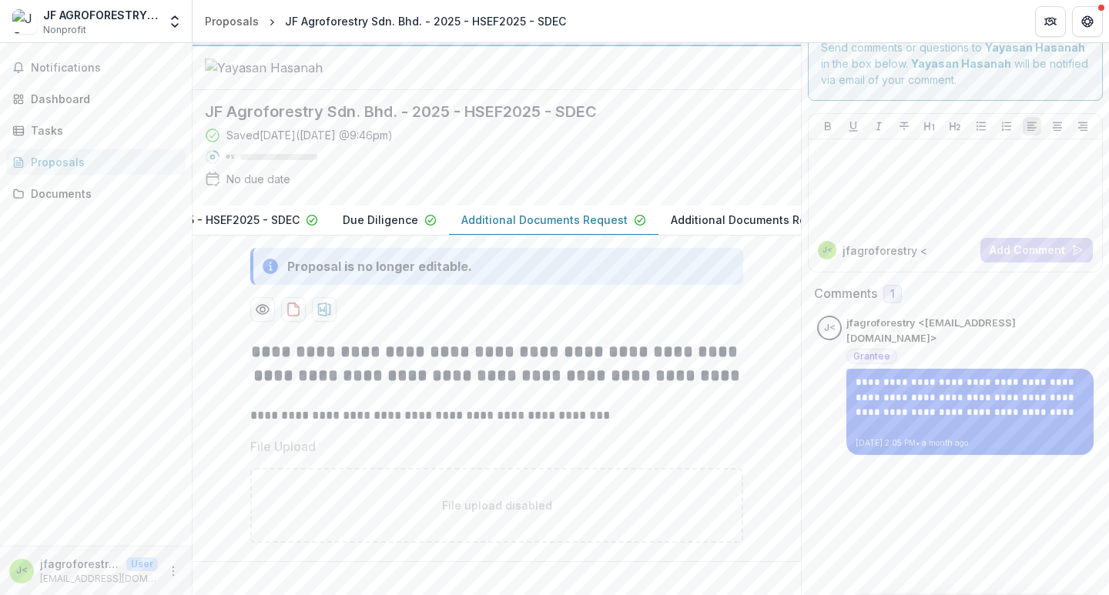
click at [527, 228] on p "Additional Documents Request" at bounding box center [544, 220] width 166 height 16
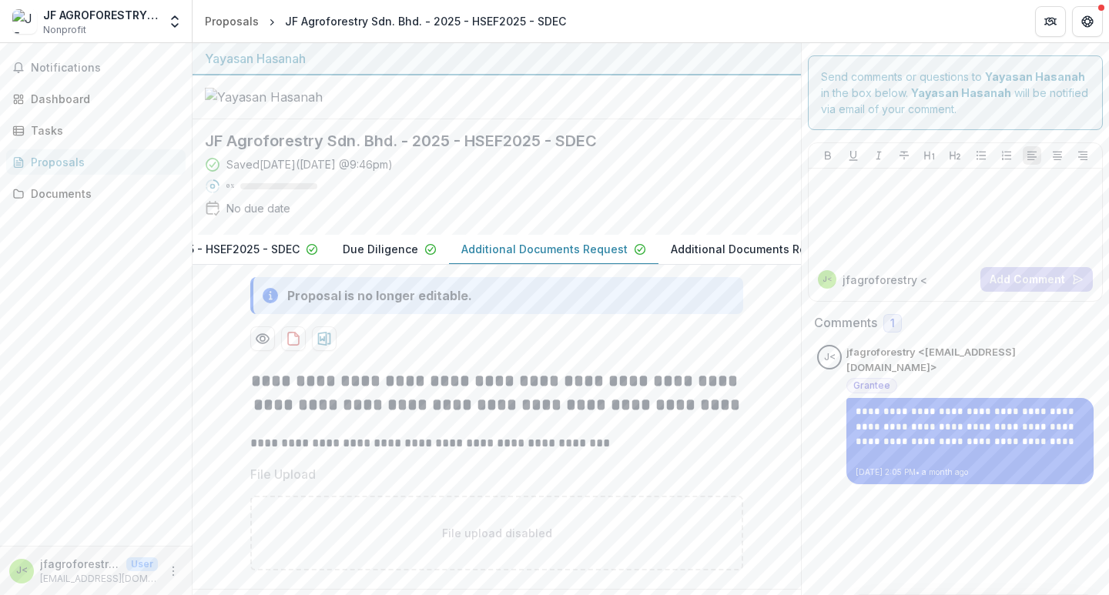
scroll to position [0, 0]
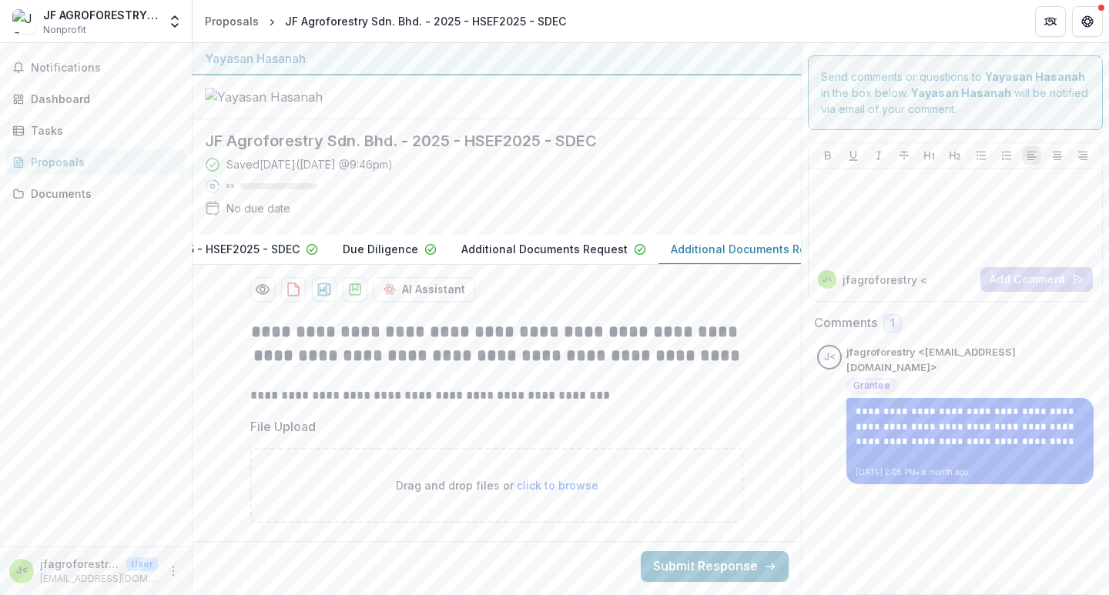
click at [681, 257] on p "Additional Documents Request" at bounding box center [754, 249] width 166 height 16
click at [725, 241] on p "Additional Documents Request" at bounding box center [700, 249] width 166 height 16
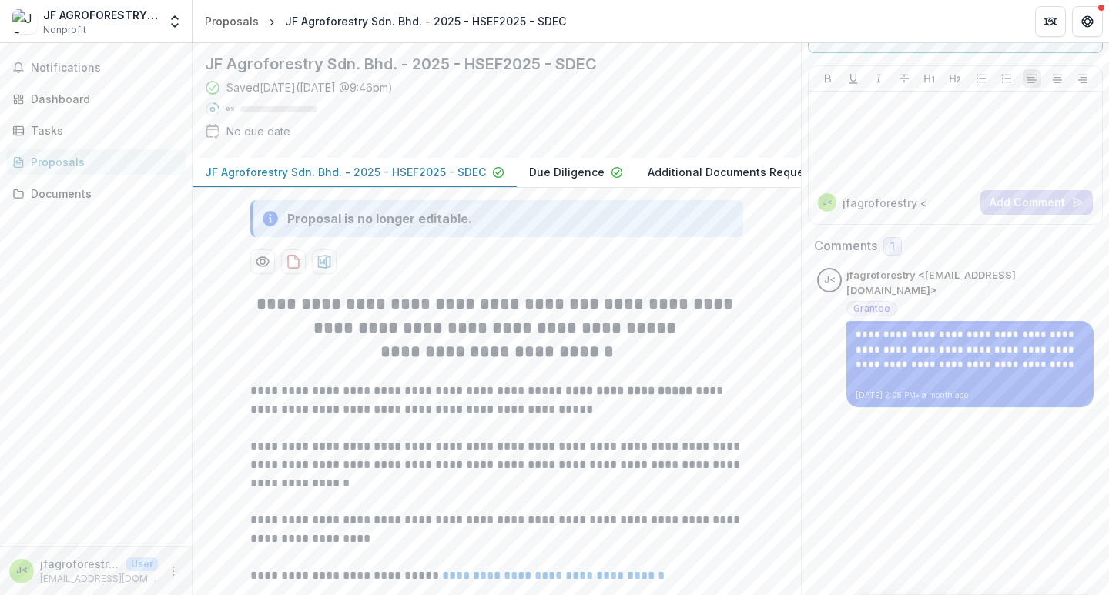
click at [298, 180] on p "JF Agroforestry Sdn. Bhd. - 2025 - HSEF2025 - SDEC" at bounding box center [345, 172] width 281 height 16
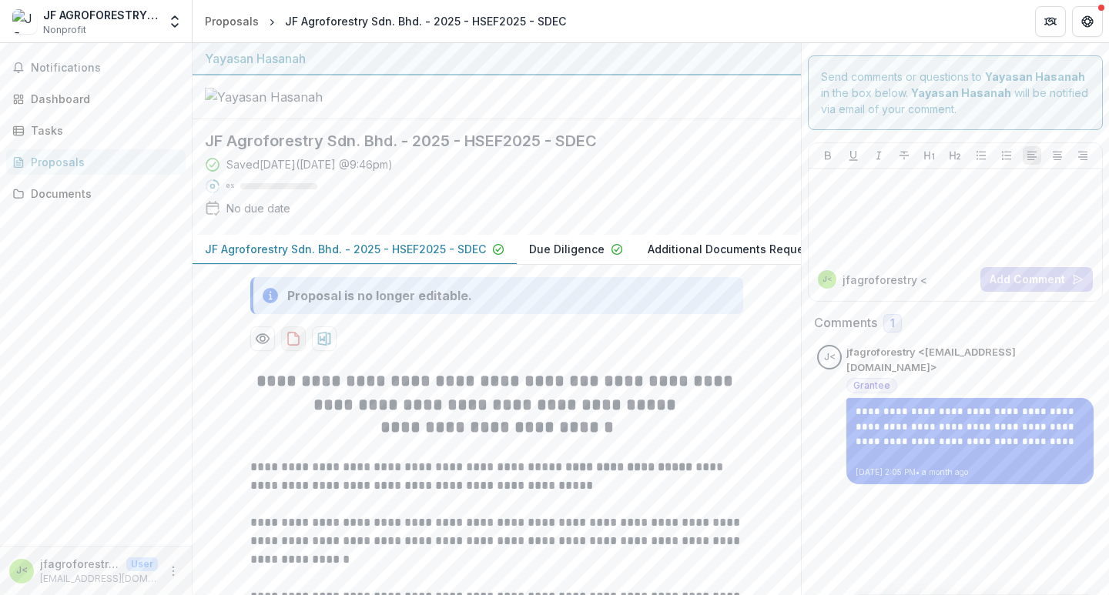
click at [296, 345] on icon "download-proposal" at bounding box center [293, 339] width 11 height 12
click at [546, 223] on div "Saved [DATE] ( [DATE] 9:46pm ) 0 % No due date" at bounding box center [484, 189] width 559 height 66
click at [567, 257] on p "Due Diligence" at bounding box center [566, 249] width 75 height 16
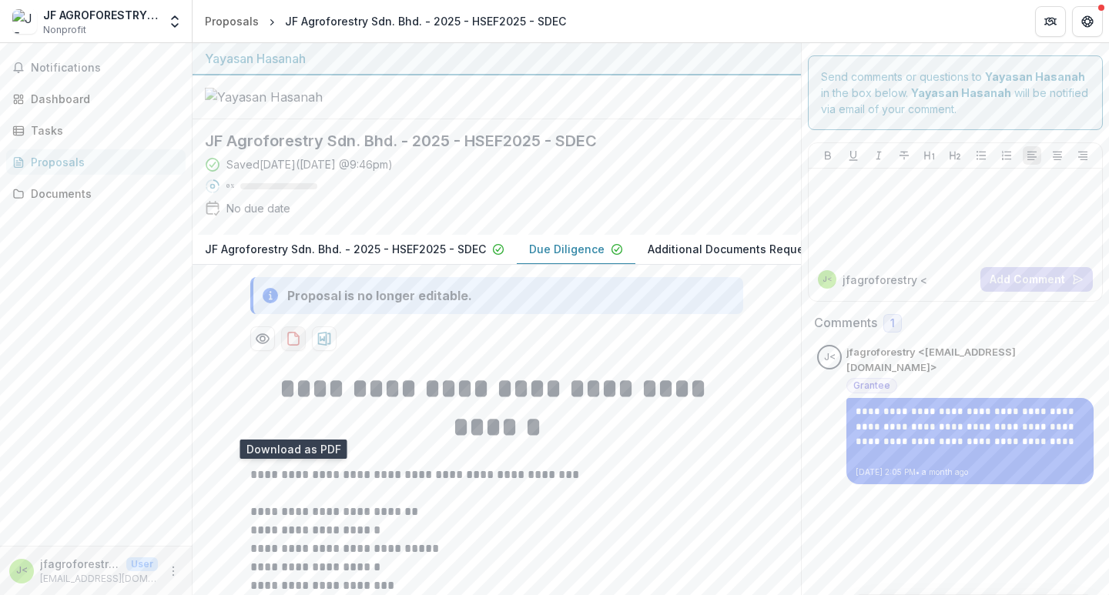
click at [293, 346] on icon "download-proposal" at bounding box center [293, 338] width 15 height 15
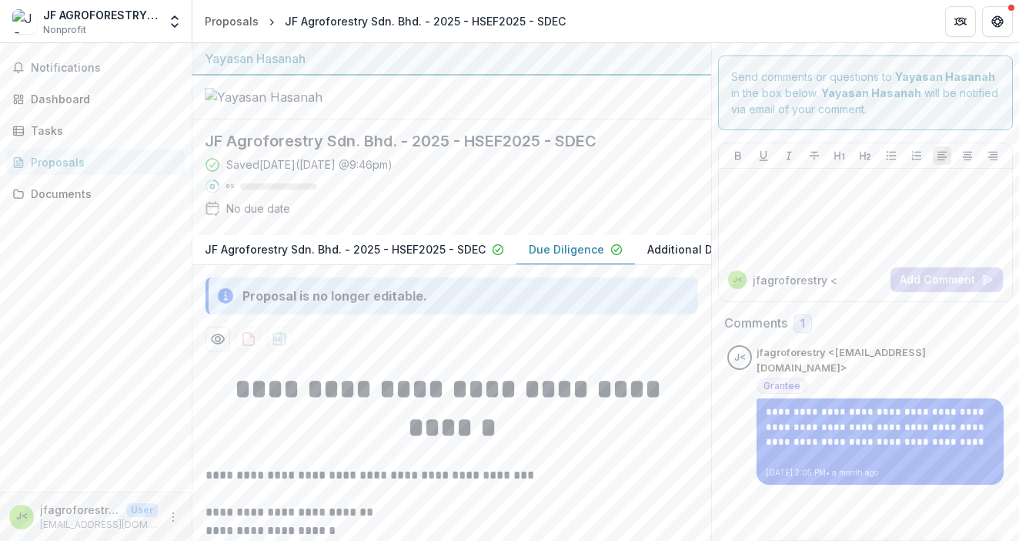
click at [514, 119] on div at bounding box center [451, 97] width 519 height 44
click at [502, 118] on div at bounding box center [451, 97] width 519 height 44
click at [145, 351] on div "Notifications Dashboard Tasks Proposals Documents" at bounding box center [96, 267] width 192 height 448
